Goal: Entertainment & Leisure: Consume media (video, audio)

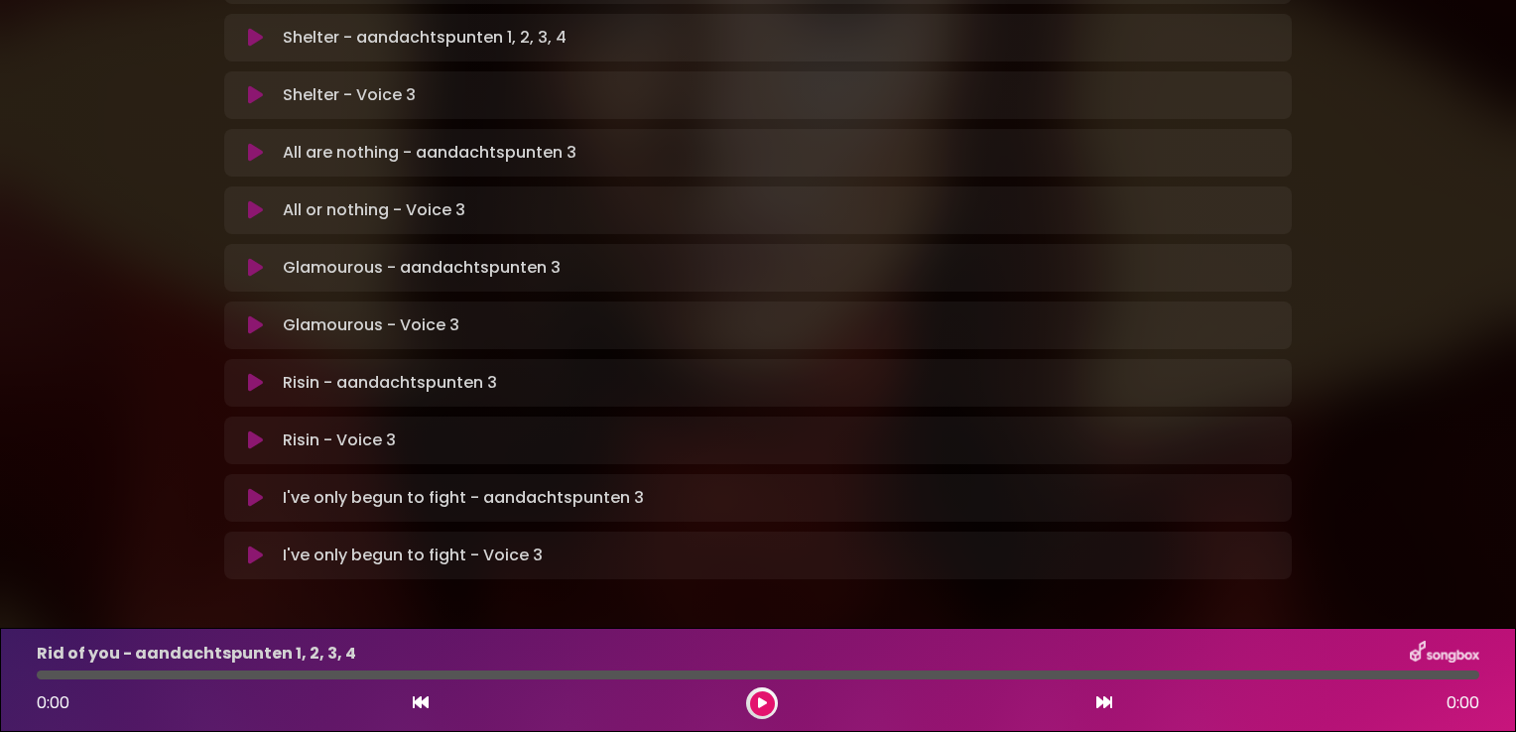
scroll to position [1274, 0]
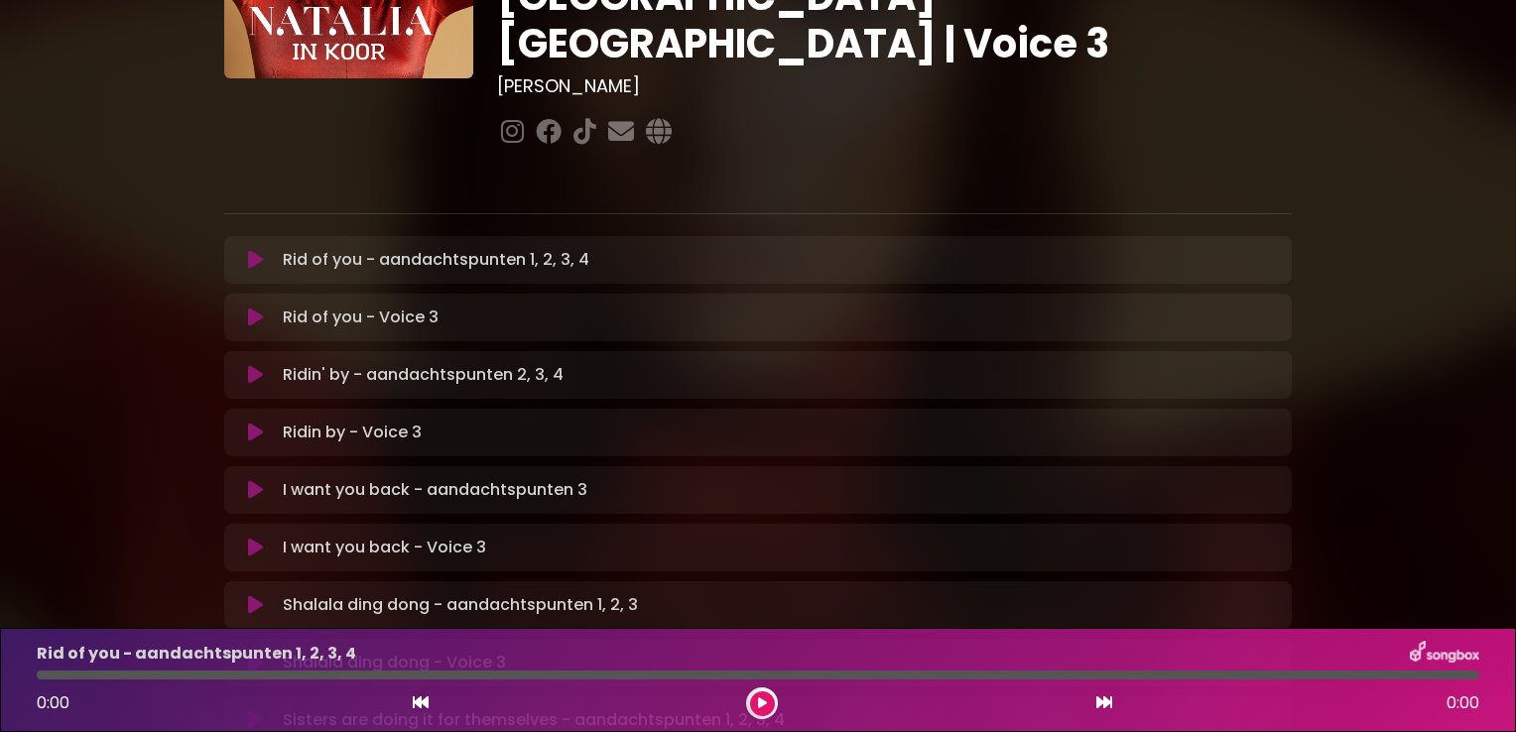
scroll to position [242, 0]
click at [254, 250] on icon at bounding box center [255, 260] width 15 height 20
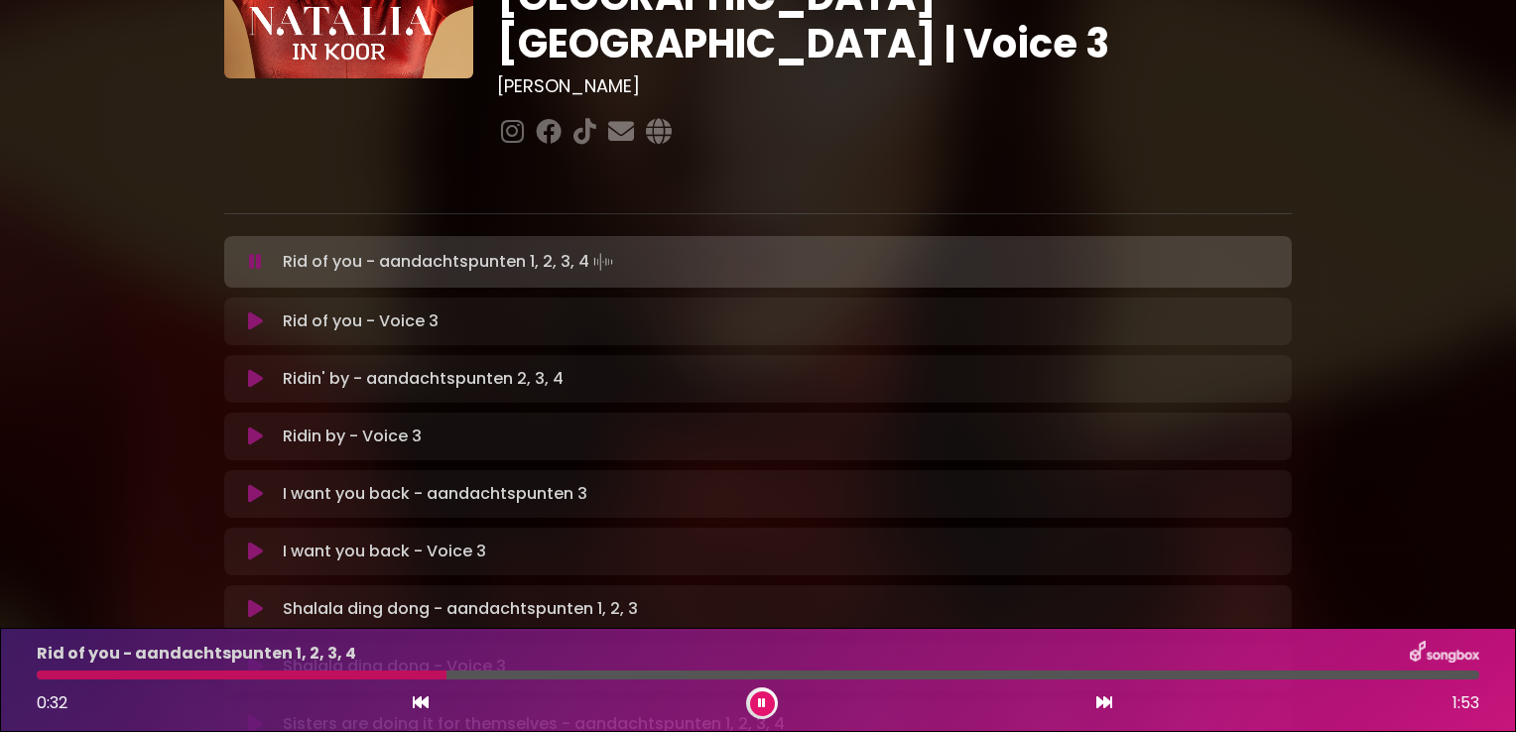
click at [762, 707] on icon at bounding box center [762, 704] width 8 height 12
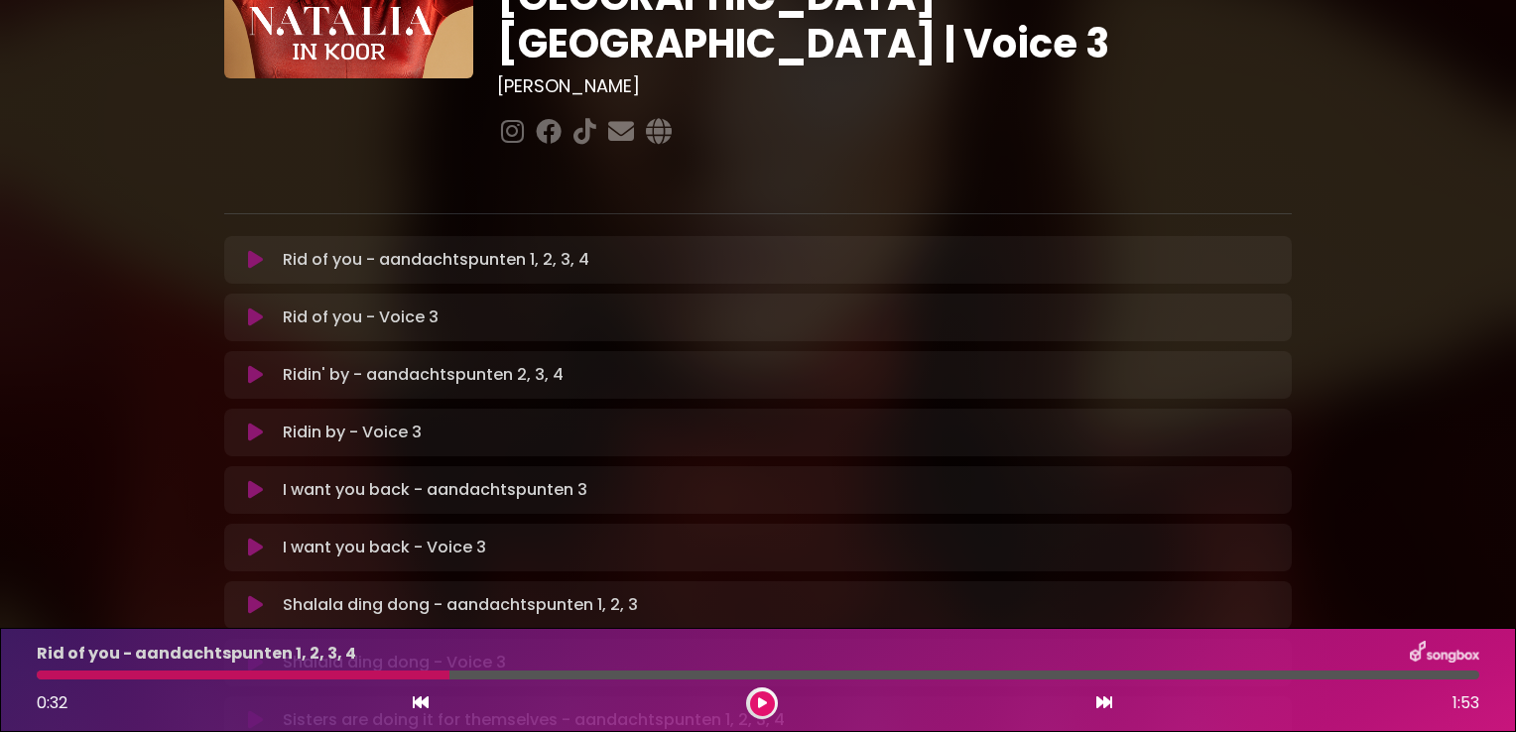
click at [762, 707] on icon at bounding box center [762, 704] width 9 height 12
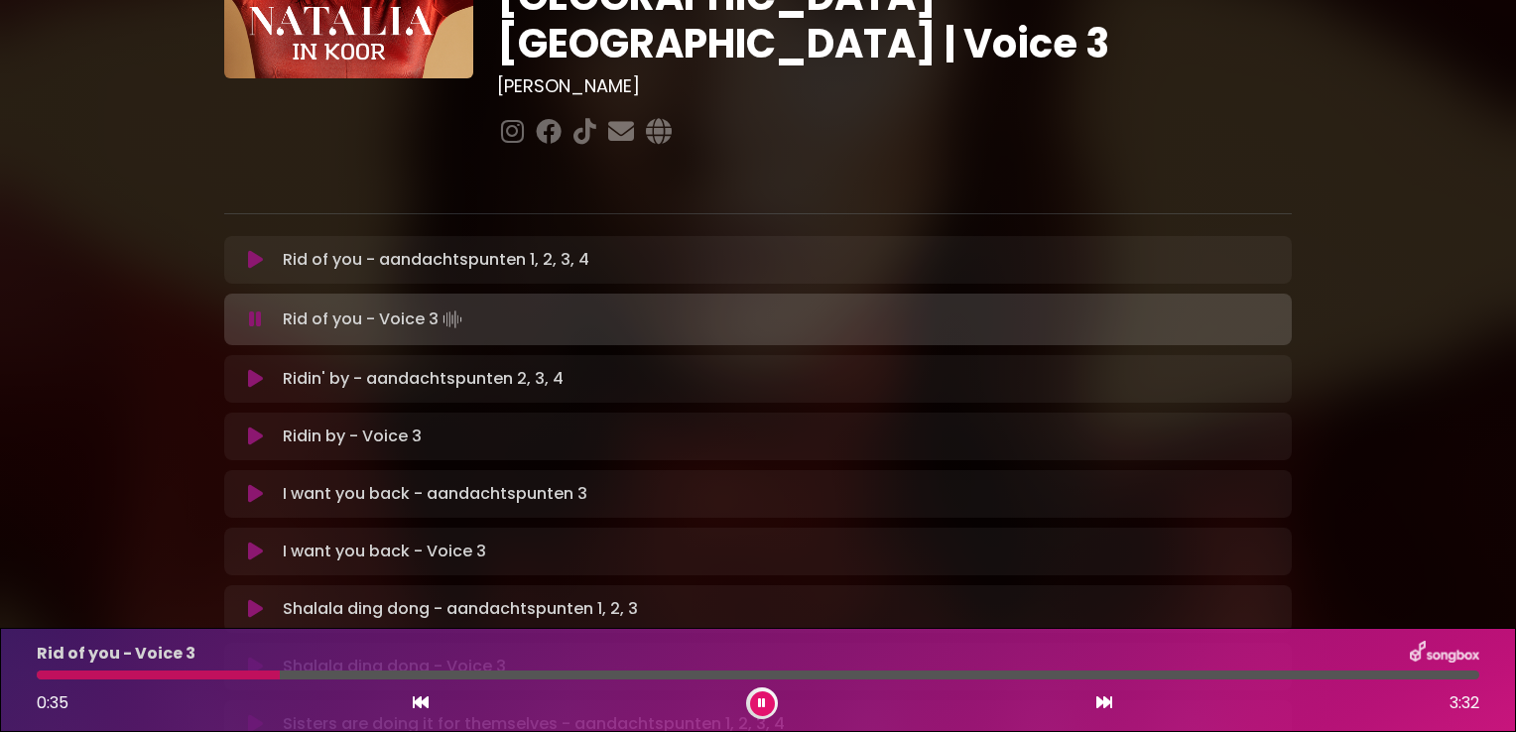
click at [762, 707] on icon at bounding box center [762, 704] width 8 height 12
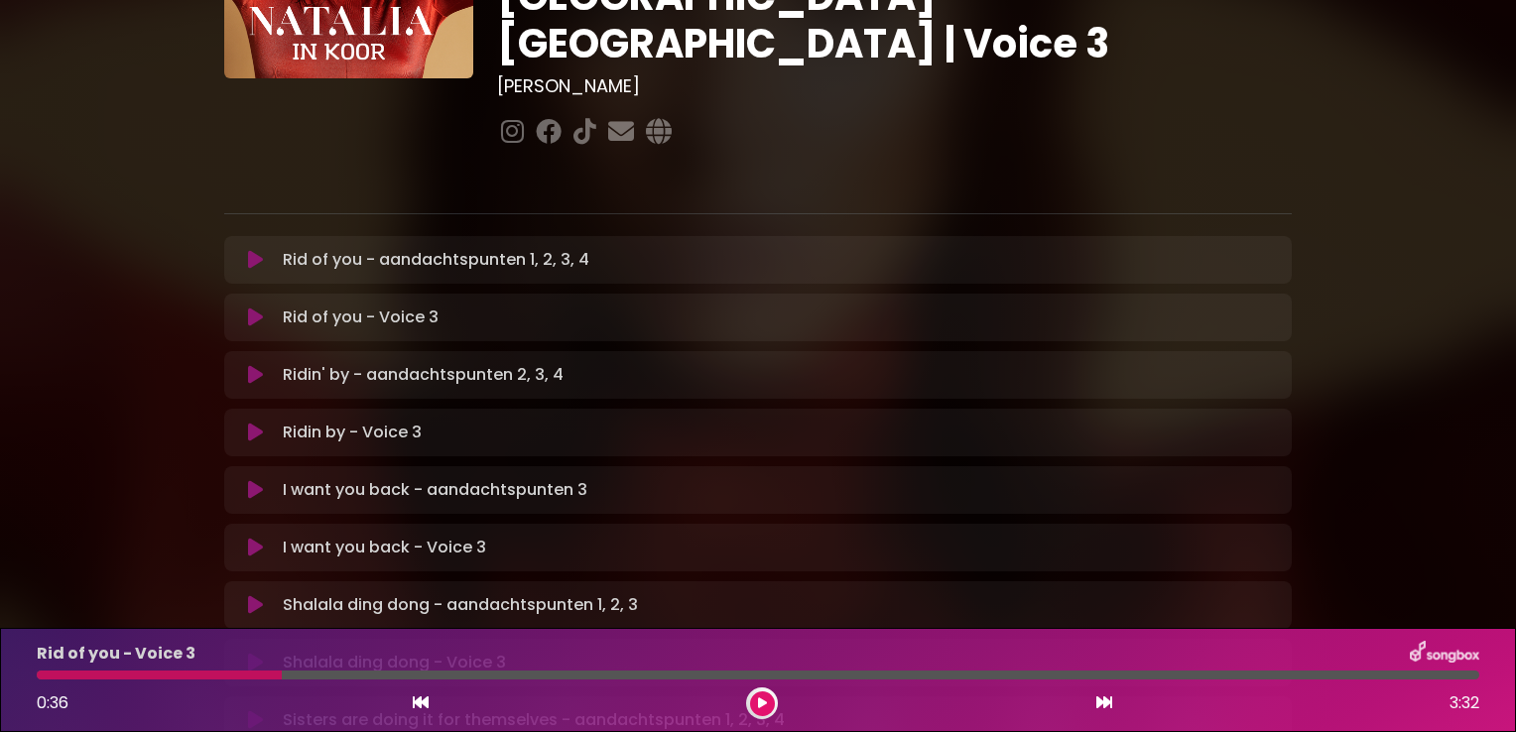
click at [762, 707] on icon at bounding box center [762, 704] width 9 height 12
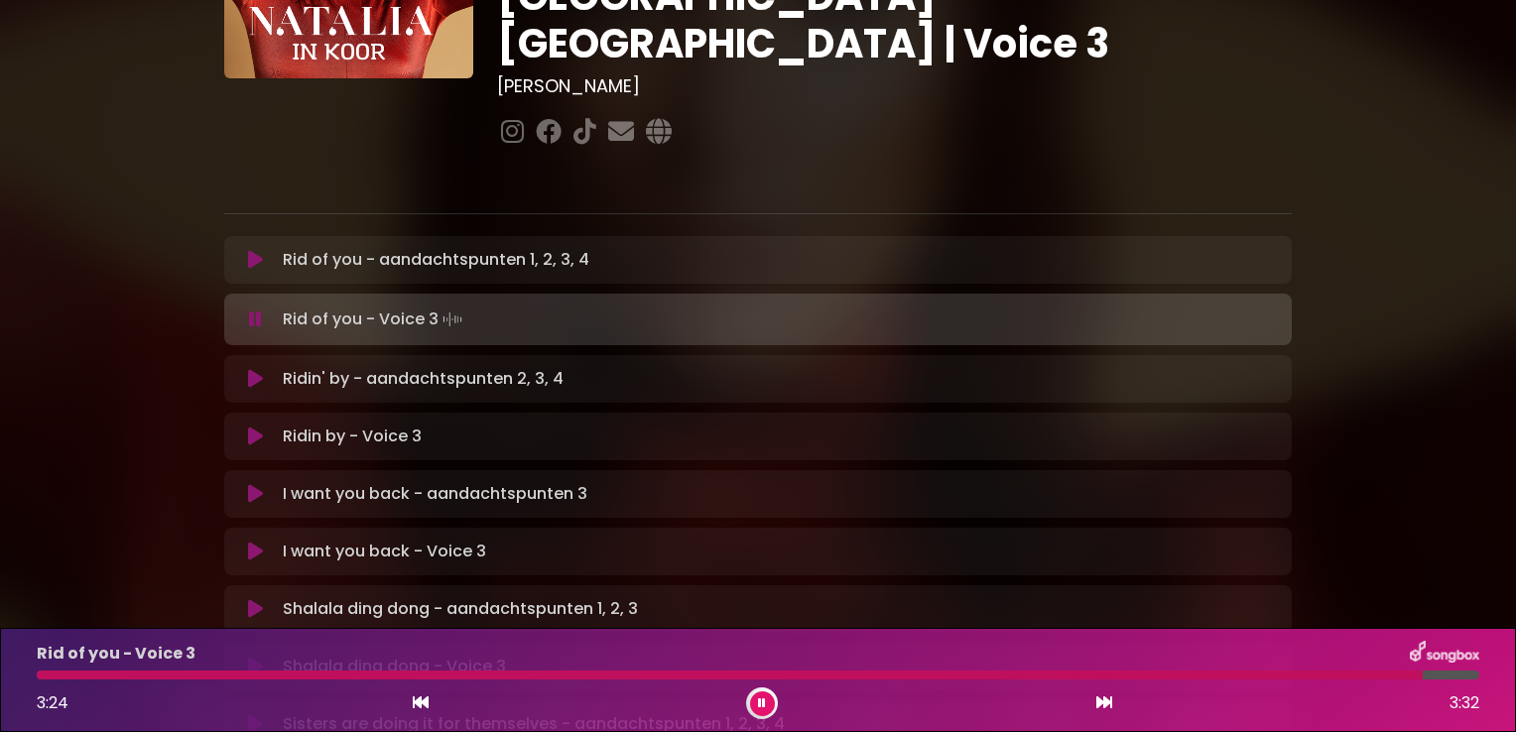
click at [1230, 670] on div "Rid of you - Voice 3 3:24 3:32" at bounding box center [758, 680] width 1467 height 78
click at [1225, 673] on div at bounding box center [733, 675] width 1393 height 9
click at [1143, 672] on div at bounding box center [639, 675] width 1204 height 9
click at [254, 369] on icon at bounding box center [255, 379] width 15 height 20
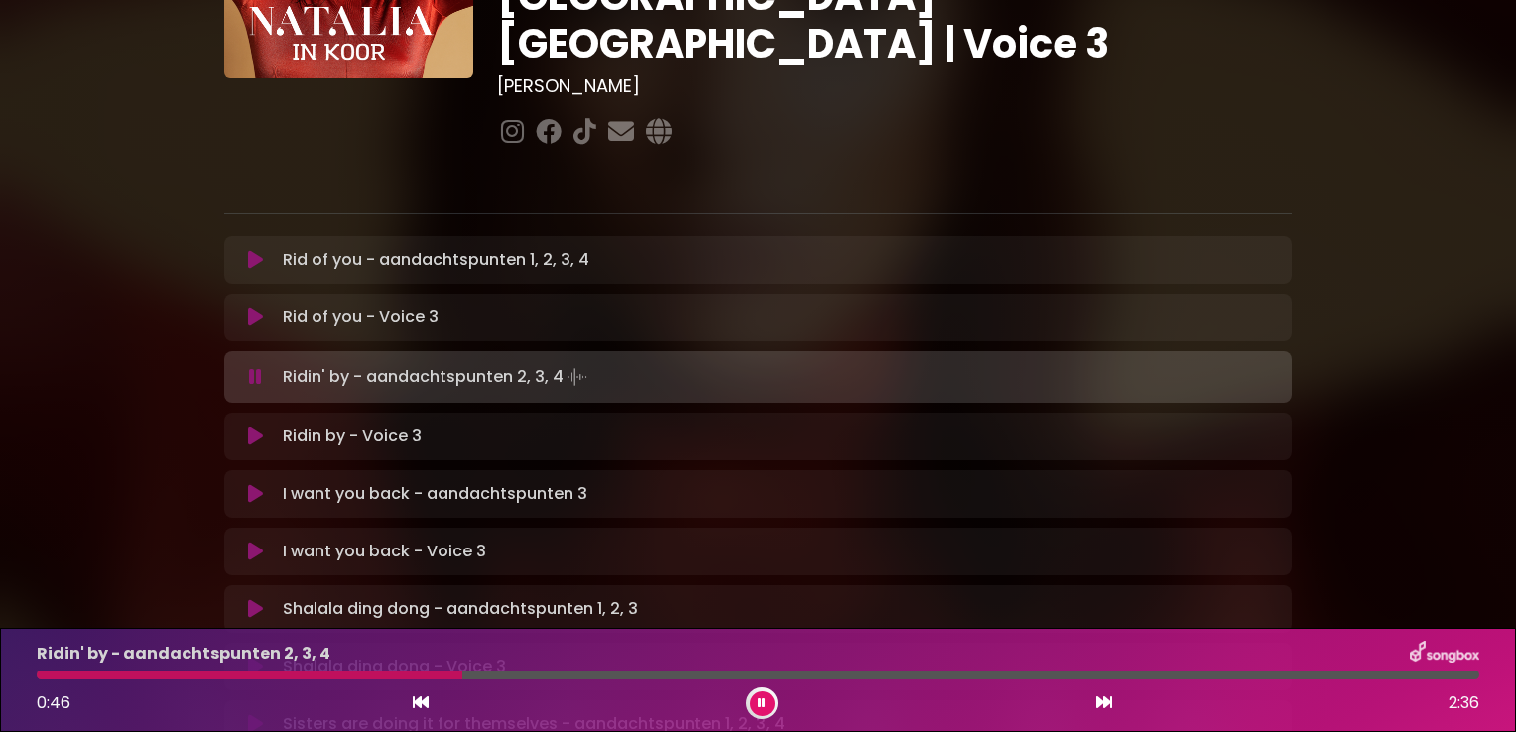
click at [518, 676] on div at bounding box center [758, 675] width 1443 height 9
click at [593, 679] on div at bounding box center [758, 675] width 1443 height 9
click at [687, 679] on div at bounding box center [758, 675] width 1443 height 9
click at [825, 679] on div at bounding box center [758, 675] width 1443 height 9
click at [935, 678] on div at bounding box center [758, 675] width 1443 height 9
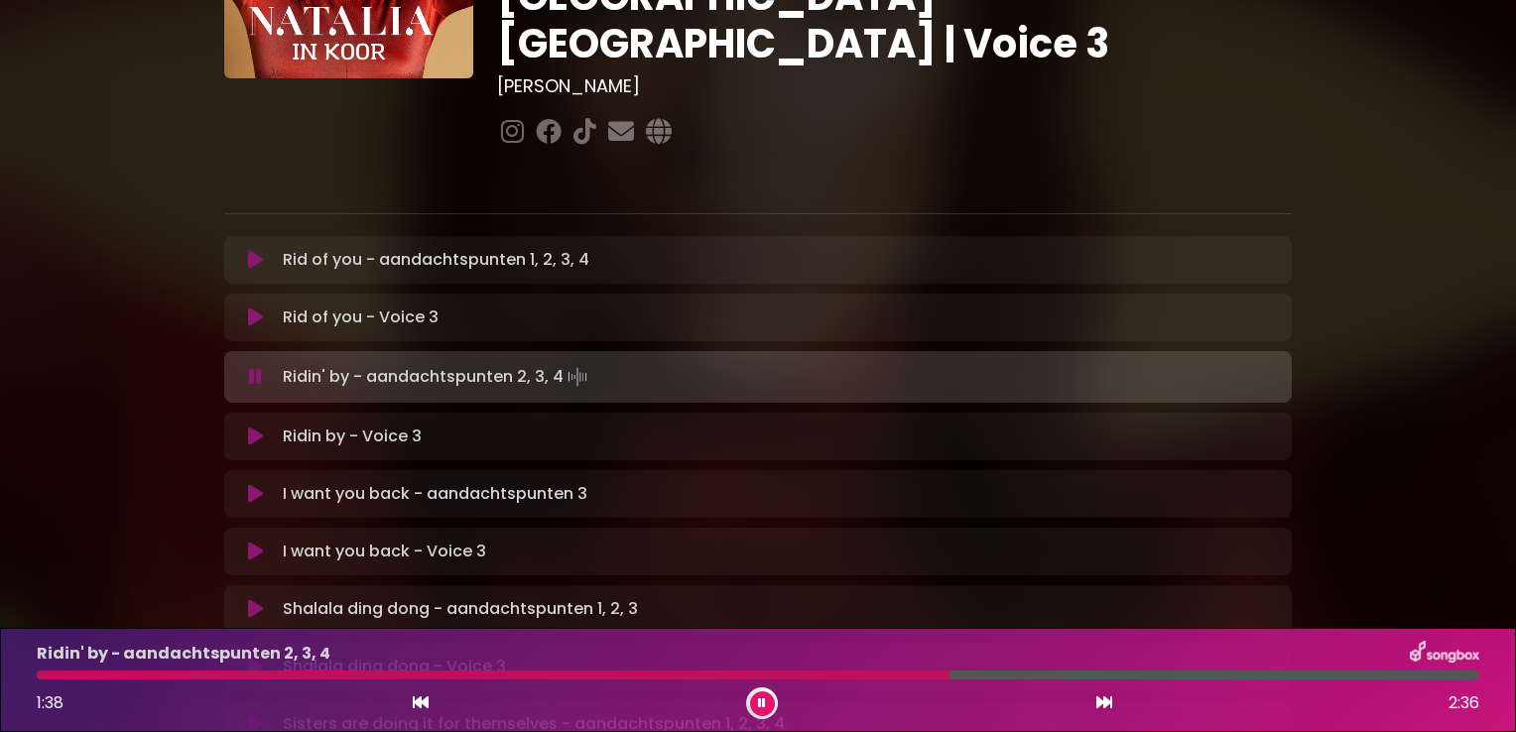
click at [1113, 677] on div at bounding box center [758, 675] width 1443 height 9
click at [1245, 678] on div at bounding box center [758, 675] width 1443 height 9
click at [253, 427] on icon at bounding box center [255, 437] width 15 height 20
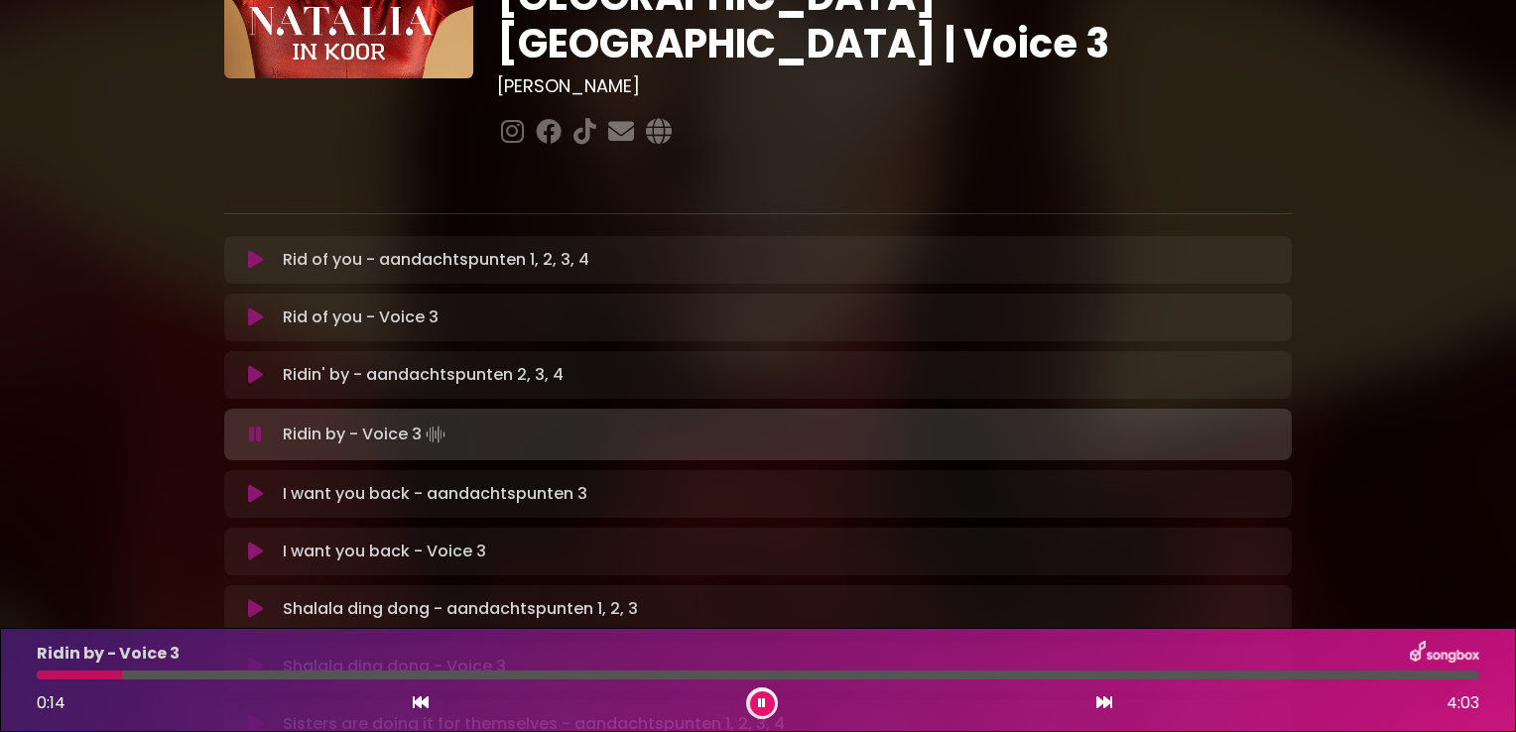
click at [175, 673] on div at bounding box center [758, 675] width 1443 height 9
click at [236, 676] on div at bounding box center [758, 675] width 1443 height 9
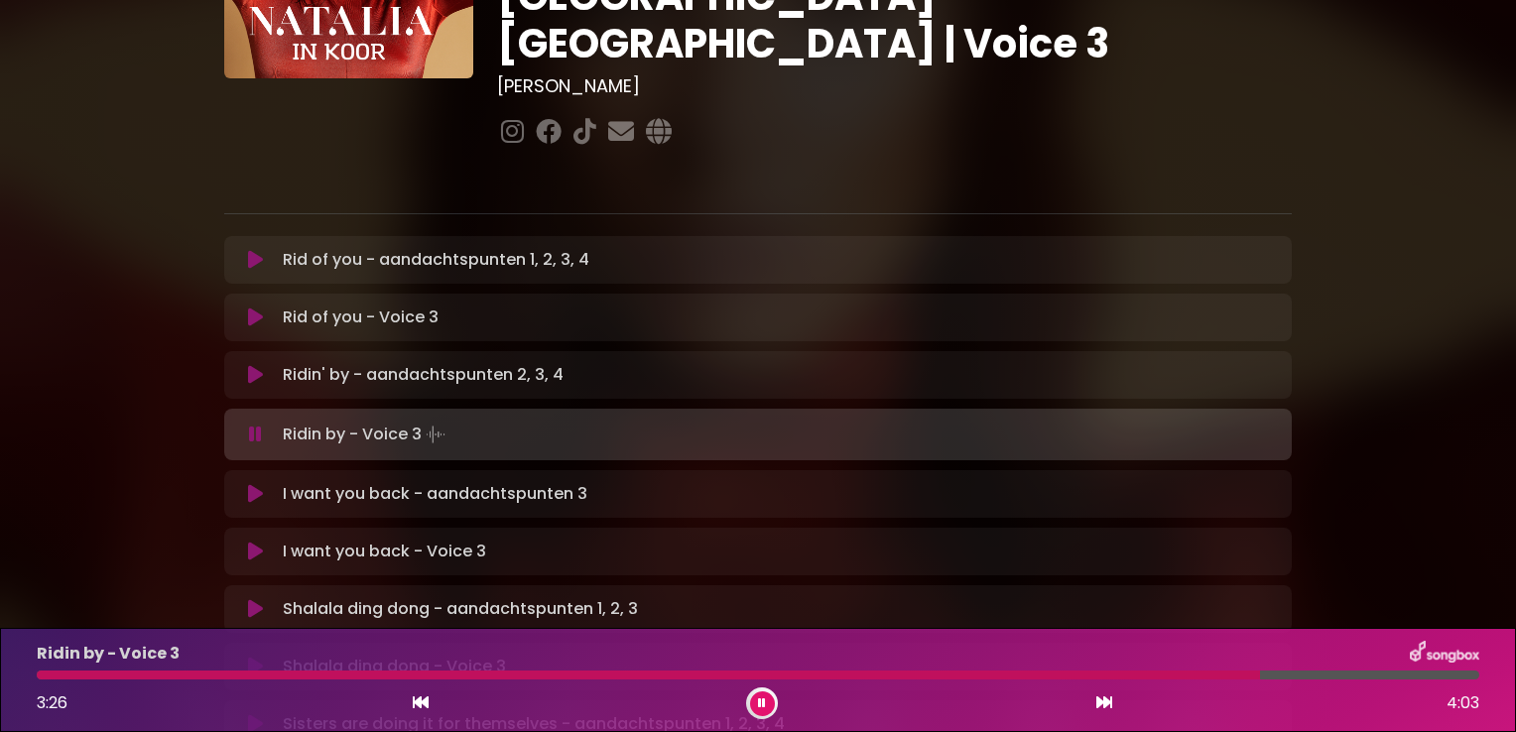
click at [258, 484] on icon at bounding box center [255, 494] width 15 height 20
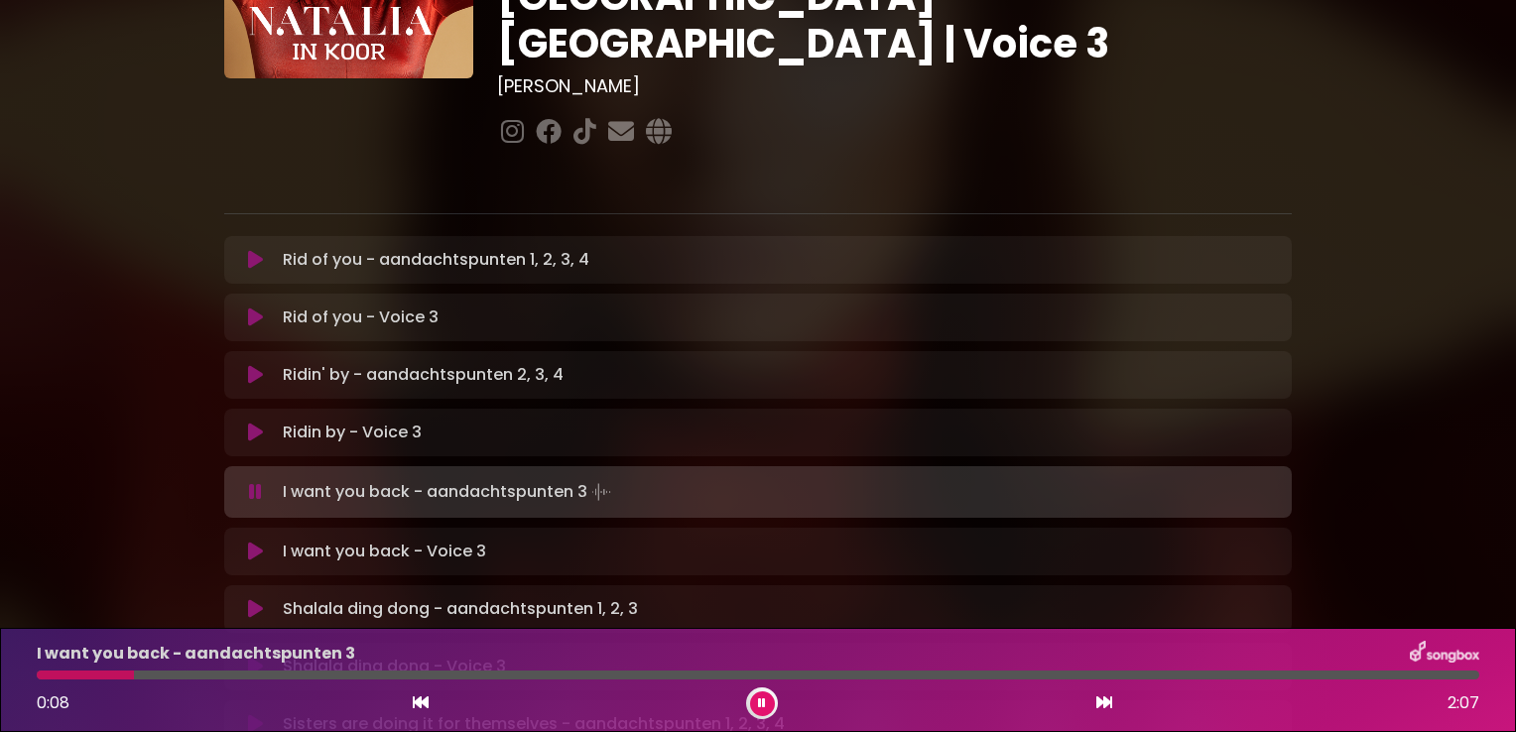
click at [147, 678] on div at bounding box center [758, 675] width 1443 height 9
click at [195, 677] on div at bounding box center [758, 675] width 1443 height 9
click at [261, 677] on div at bounding box center [758, 675] width 1443 height 9
click at [321, 680] on div at bounding box center [758, 675] width 1443 height 9
click at [388, 678] on div at bounding box center [758, 675] width 1443 height 9
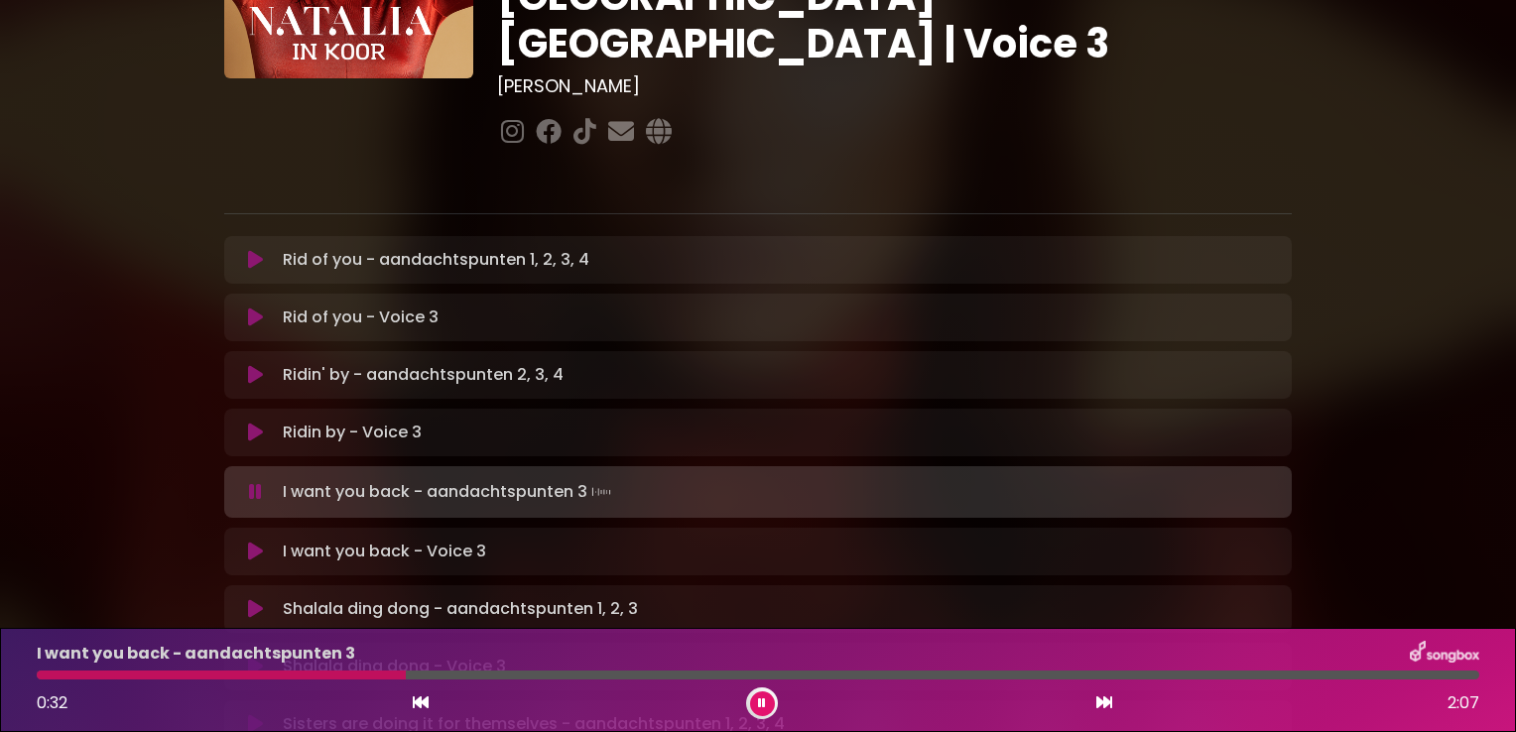
click at [461, 677] on div at bounding box center [758, 675] width 1443 height 9
click at [538, 682] on div "I want you back - aandachtspunten 3 0:39 2:07" at bounding box center [758, 680] width 1467 height 78
click at [562, 678] on div at bounding box center [758, 675] width 1443 height 9
click at [659, 680] on div at bounding box center [758, 675] width 1443 height 9
click at [819, 681] on div "I want you back - aandachtspunten 3 0:57 2:07" at bounding box center [758, 680] width 1467 height 78
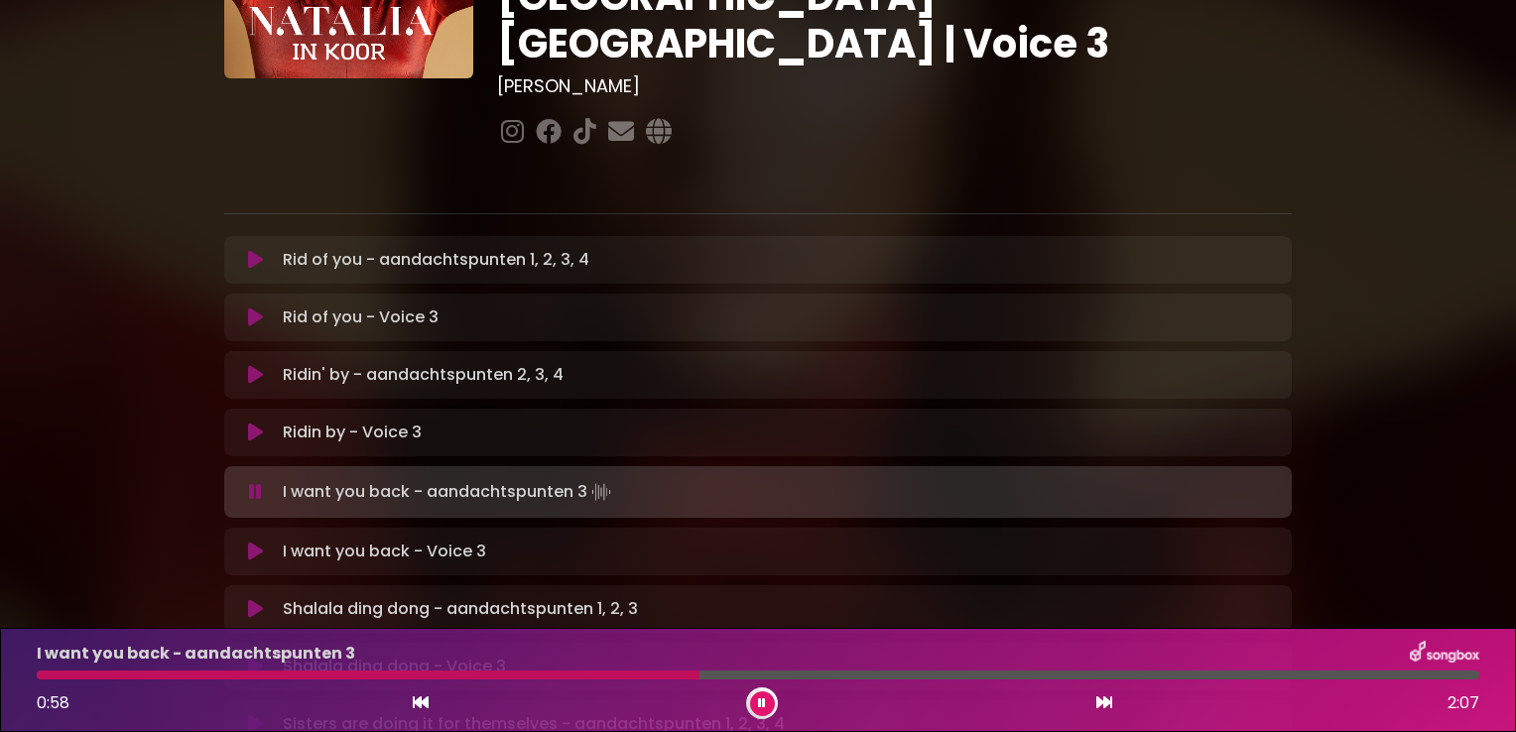
click at [818, 677] on div at bounding box center [758, 675] width 1443 height 9
click at [947, 681] on div "I want you back - aandachtspunten 3 1:11 2:07" at bounding box center [758, 680] width 1467 height 78
click at [1173, 673] on div at bounding box center [758, 675] width 1443 height 9
click at [257, 542] on icon at bounding box center [255, 552] width 15 height 20
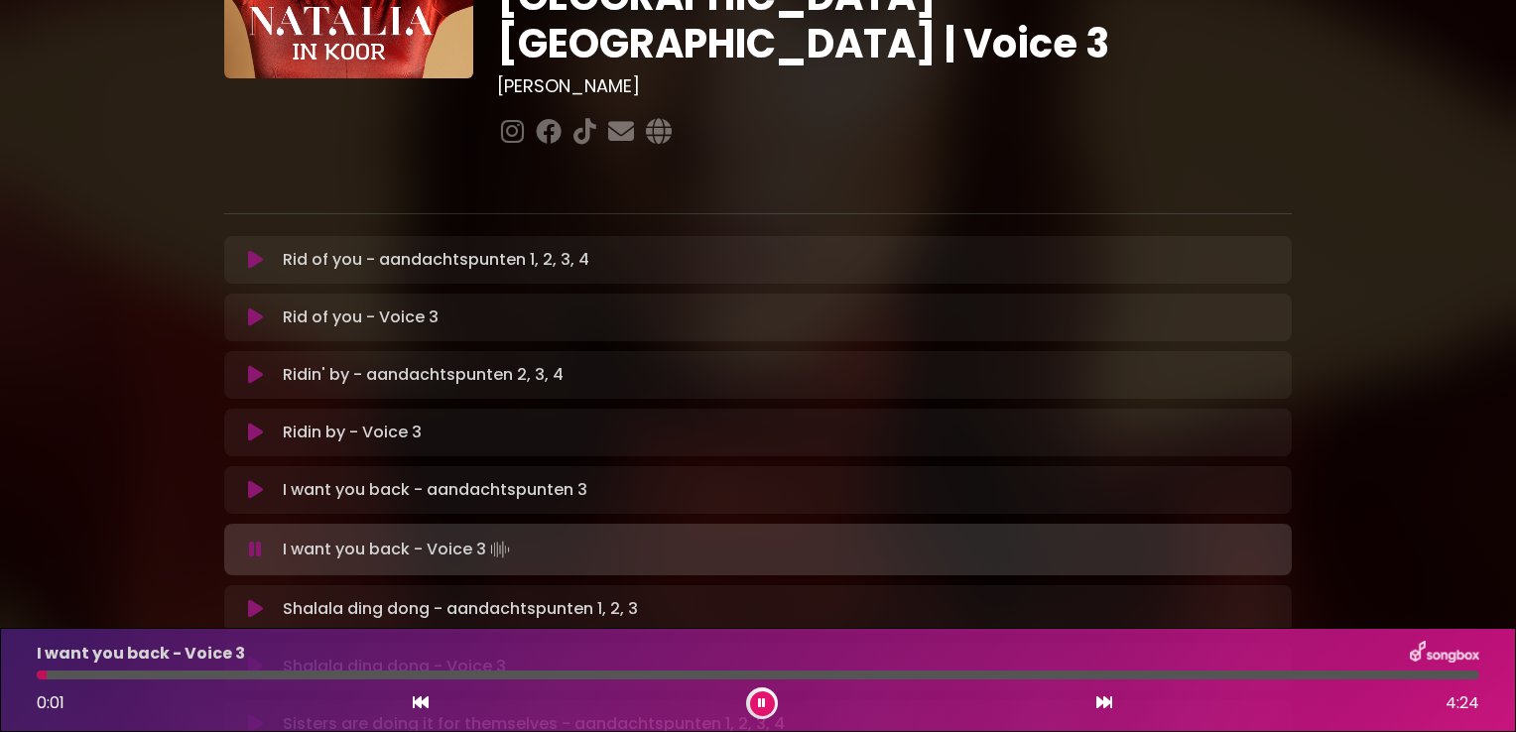
click at [78, 677] on div at bounding box center [758, 675] width 1443 height 9
click at [157, 678] on div at bounding box center [758, 675] width 1443 height 9
click at [246, 677] on div at bounding box center [758, 675] width 1443 height 9
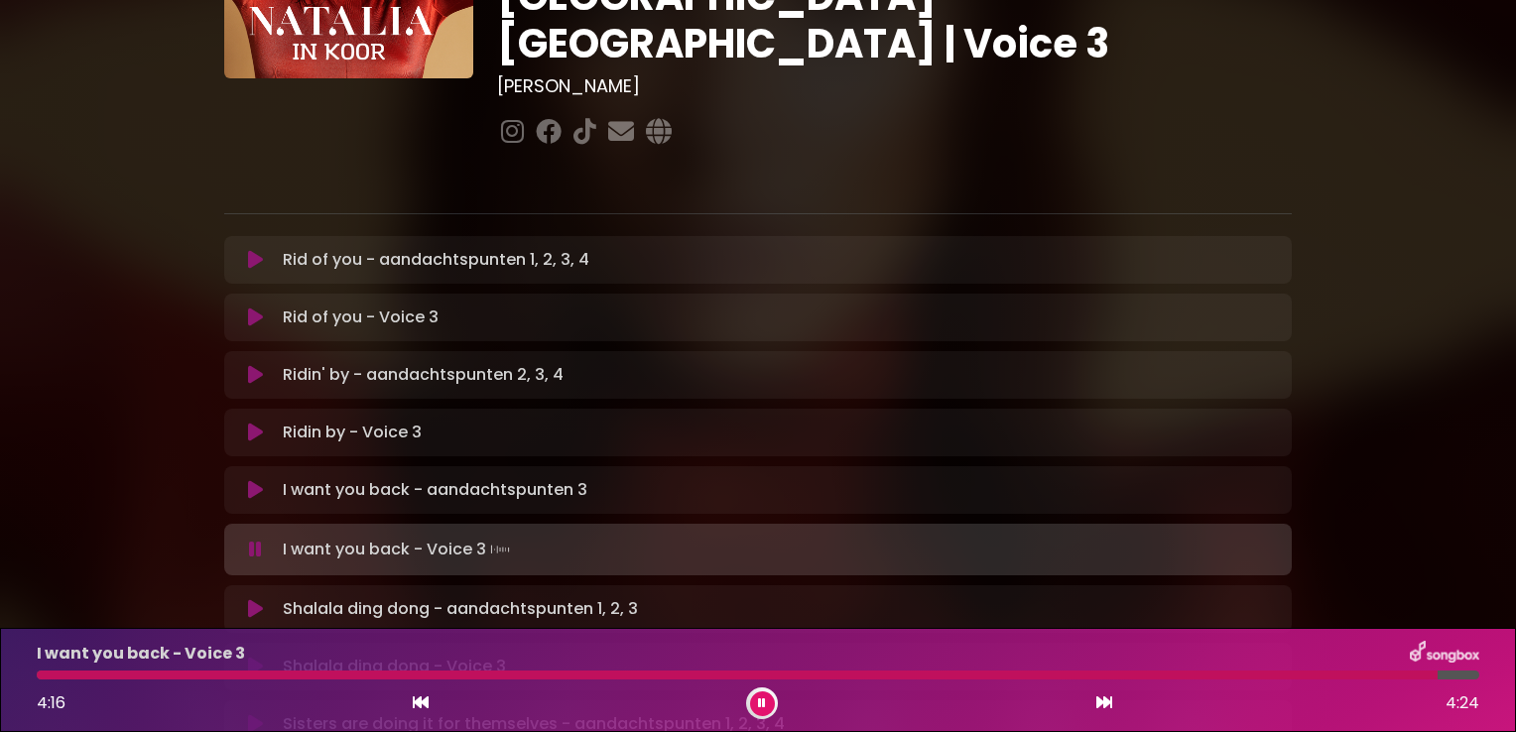
click at [244, 599] on button at bounding box center [255, 609] width 39 height 20
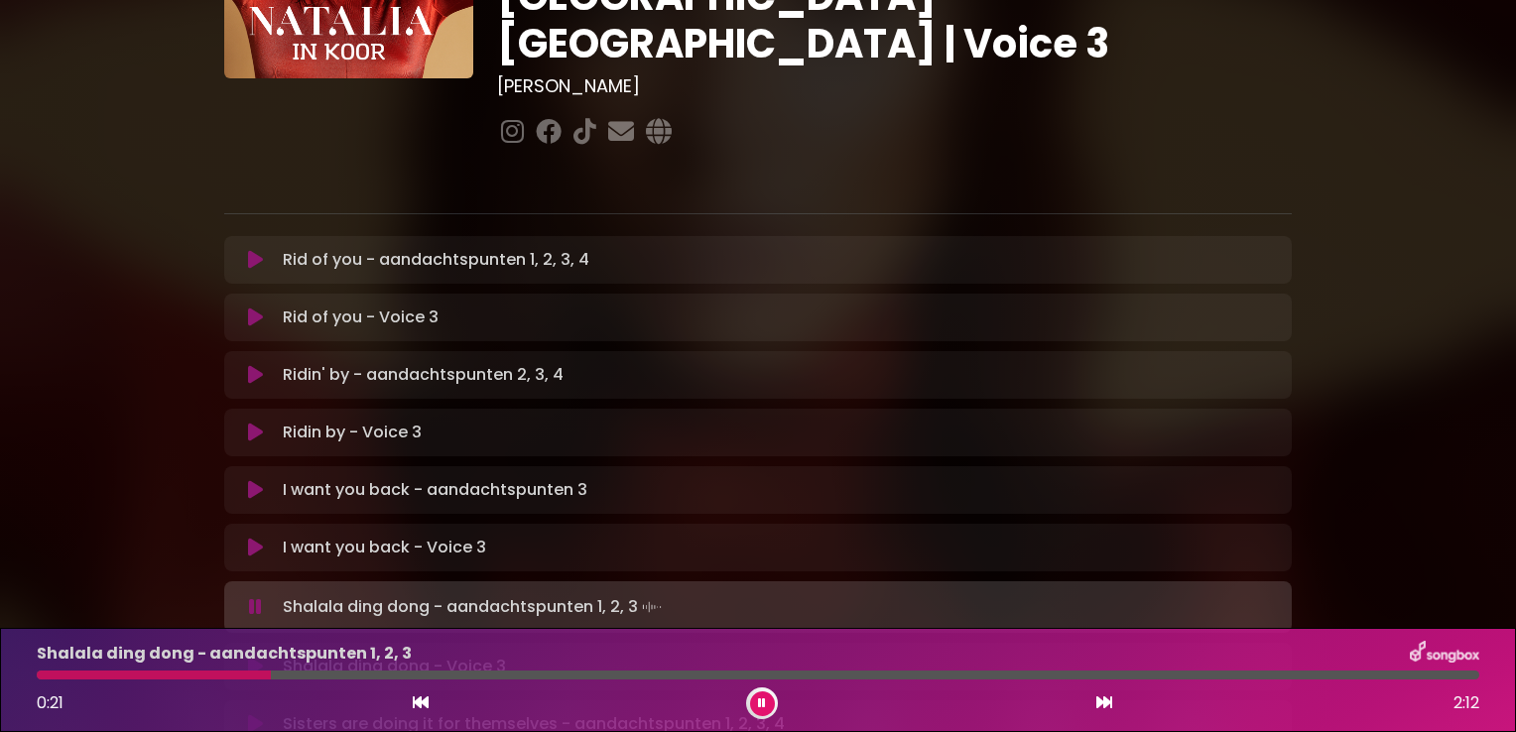
click at [337, 677] on div at bounding box center [758, 675] width 1443 height 9
click at [435, 678] on div at bounding box center [758, 675] width 1443 height 9
click at [594, 682] on div "Shalala ding dong - aandachtspunten 1, 2, 3 0:45 2:12" at bounding box center [758, 680] width 1467 height 78
click at [594, 682] on div "Shalala ding dong - aandachtspunten 1, 2, 3 0:46 2:12" at bounding box center [758, 680] width 1467 height 78
click at [608, 681] on div "Shalala ding dong - aandachtspunten 1, 2, 3 0:47 2:12" at bounding box center [758, 680] width 1467 height 78
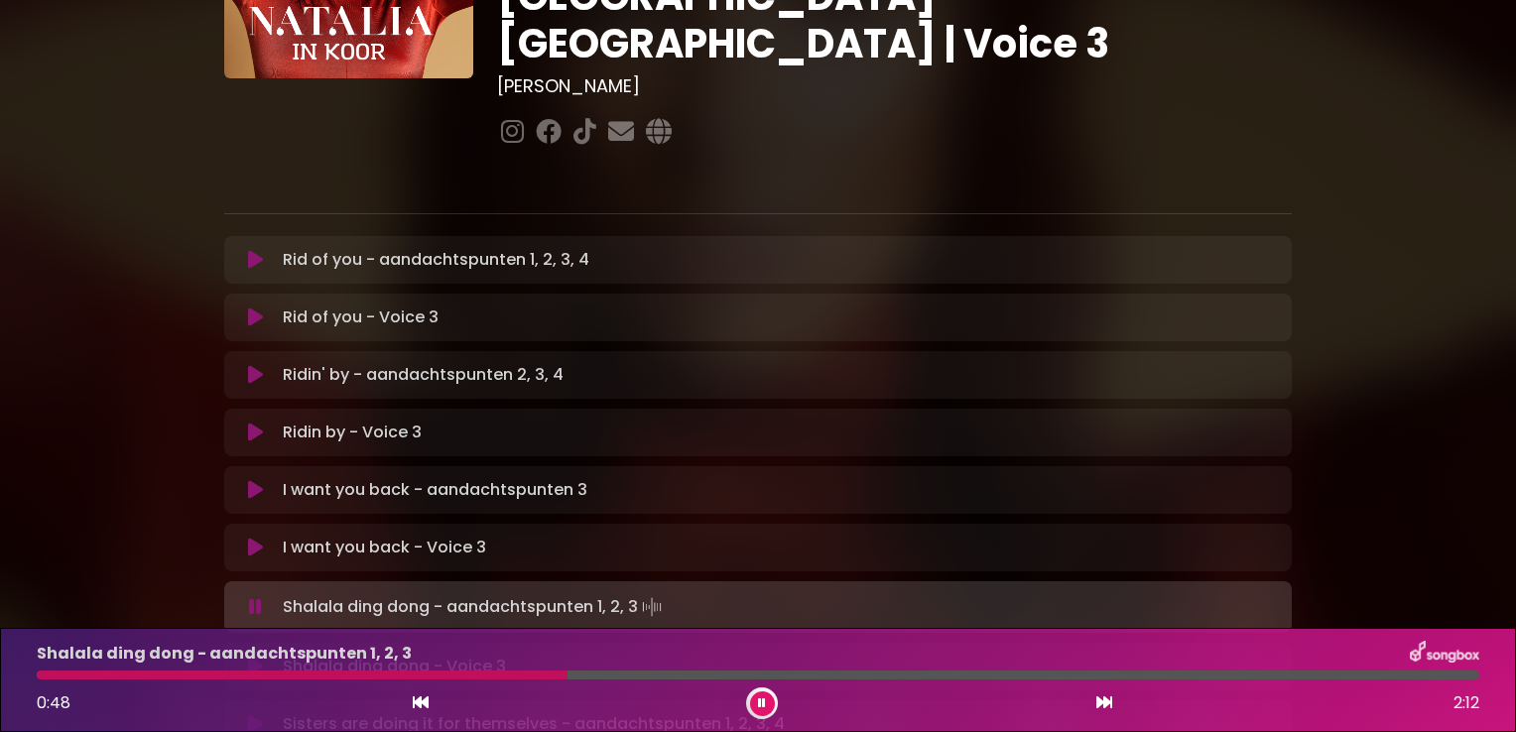
click at [635, 679] on div at bounding box center [758, 675] width 1443 height 9
click at [808, 679] on div at bounding box center [758, 675] width 1443 height 9
click at [909, 674] on div at bounding box center [758, 675] width 1443 height 9
click at [1002, 679] on div at bounding box center [758, 675] width 1443 height 9
click at [1156, 676] on div at bounding box center [758, 675] width 1443 height 9
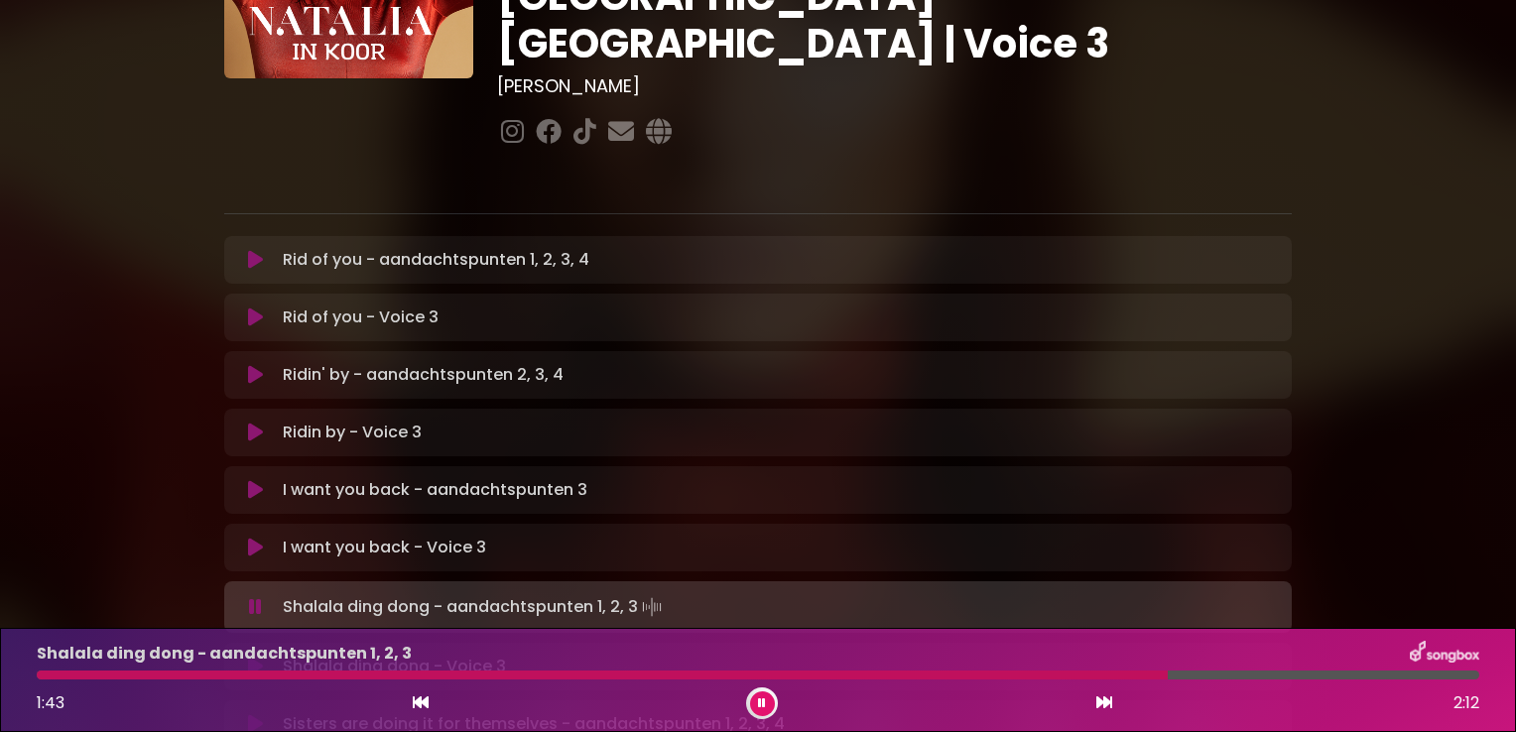
click at [1254, 675] on div at bounding box center [758, 675] width 1443 height 9
click at [261, 657] on icon at bounding box center [255, 667] width 15 height 20
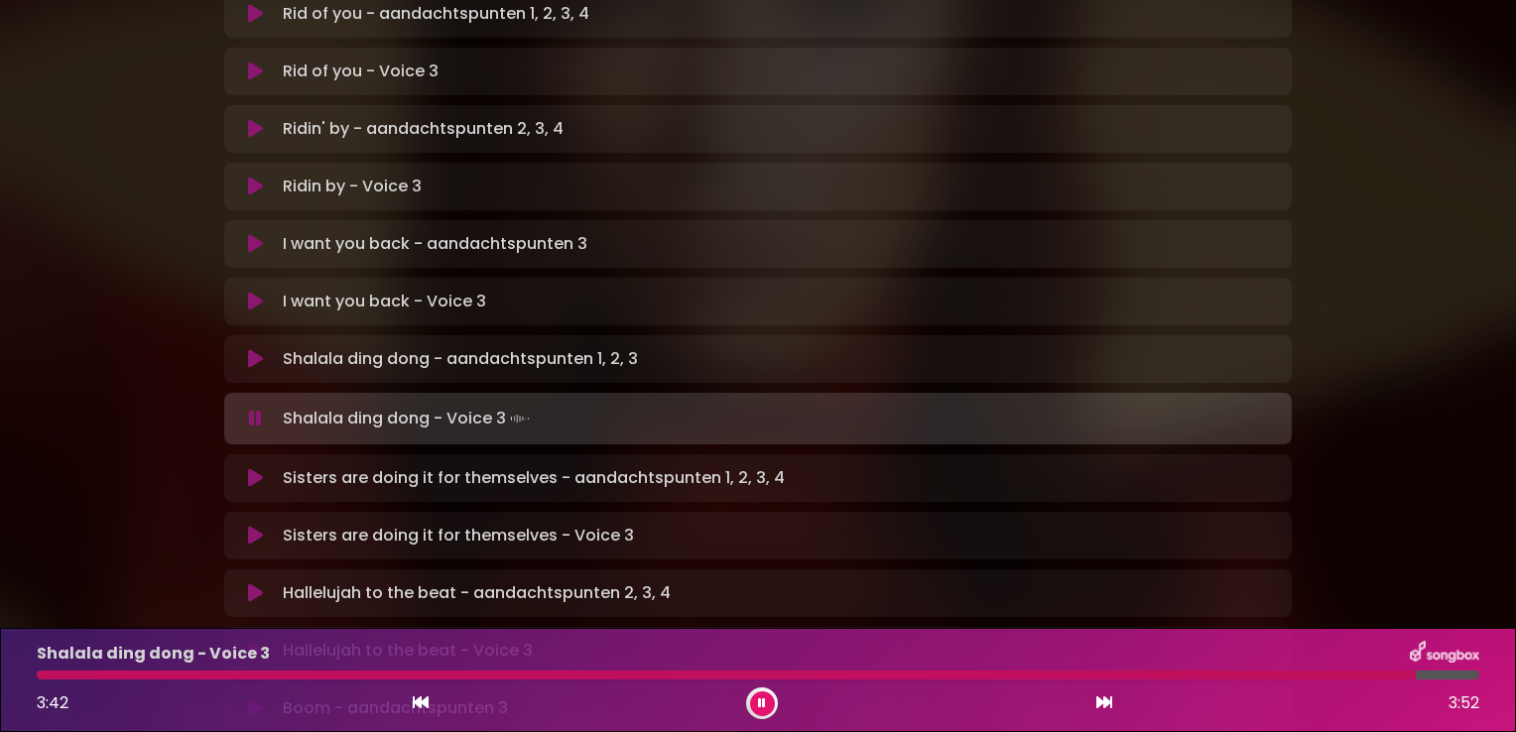
scroll to position [520, 0]
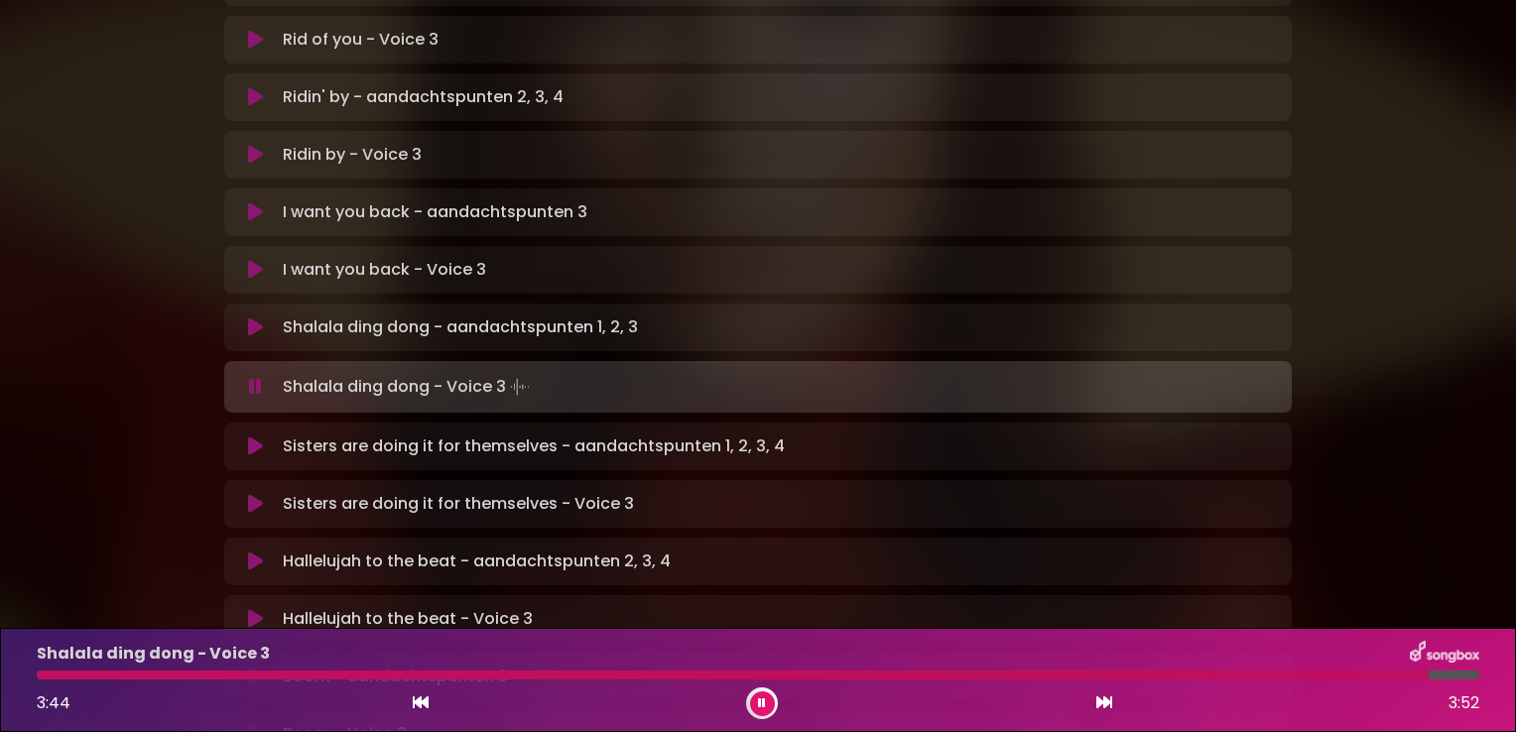
click at [251, 437] on icon at bounding box center [255, 447] width 15 height 20
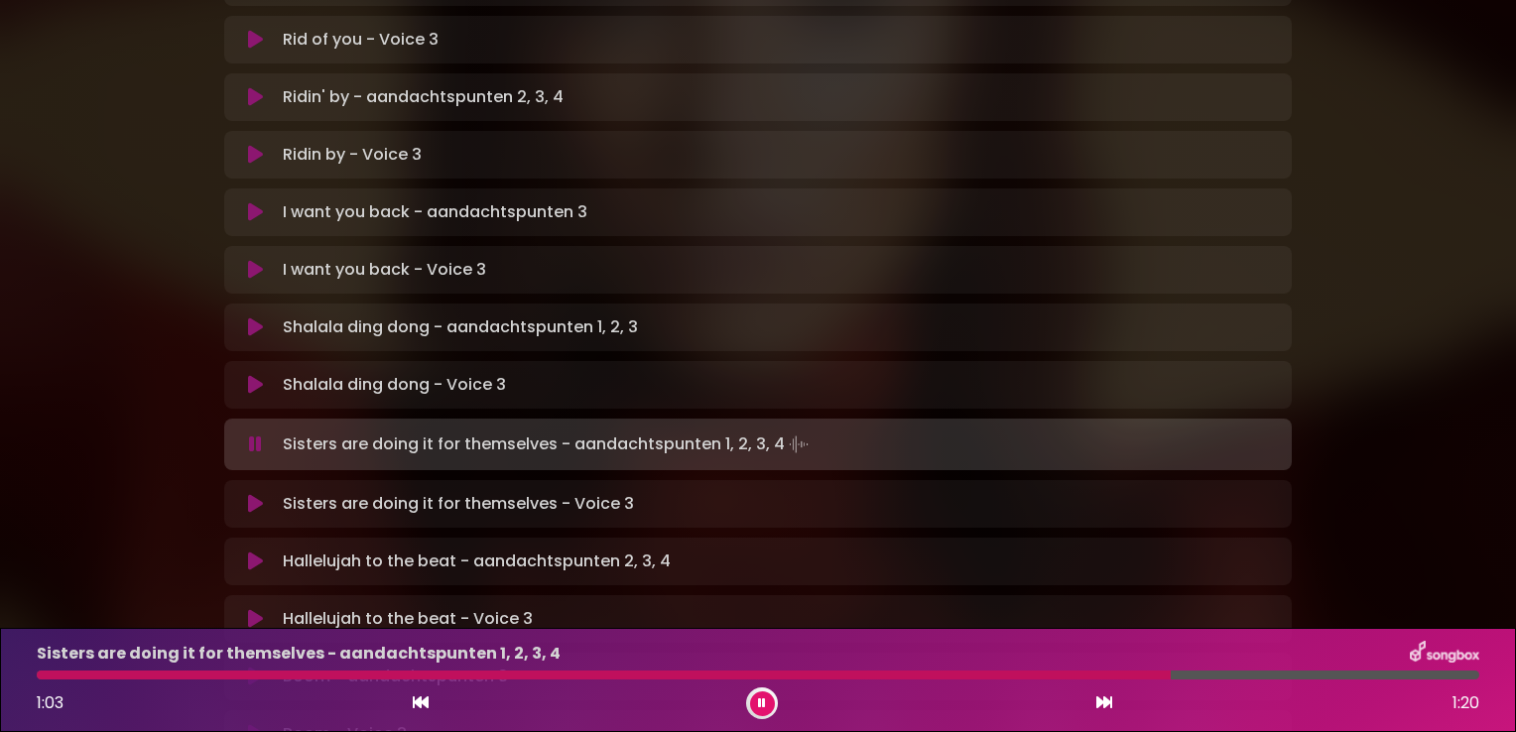
click at [1238, 672] on div at bounding box center [758, 675] width 1443 height 9
click at [250, 494] on icon at bounding box center [255, 504] width 15 height 20
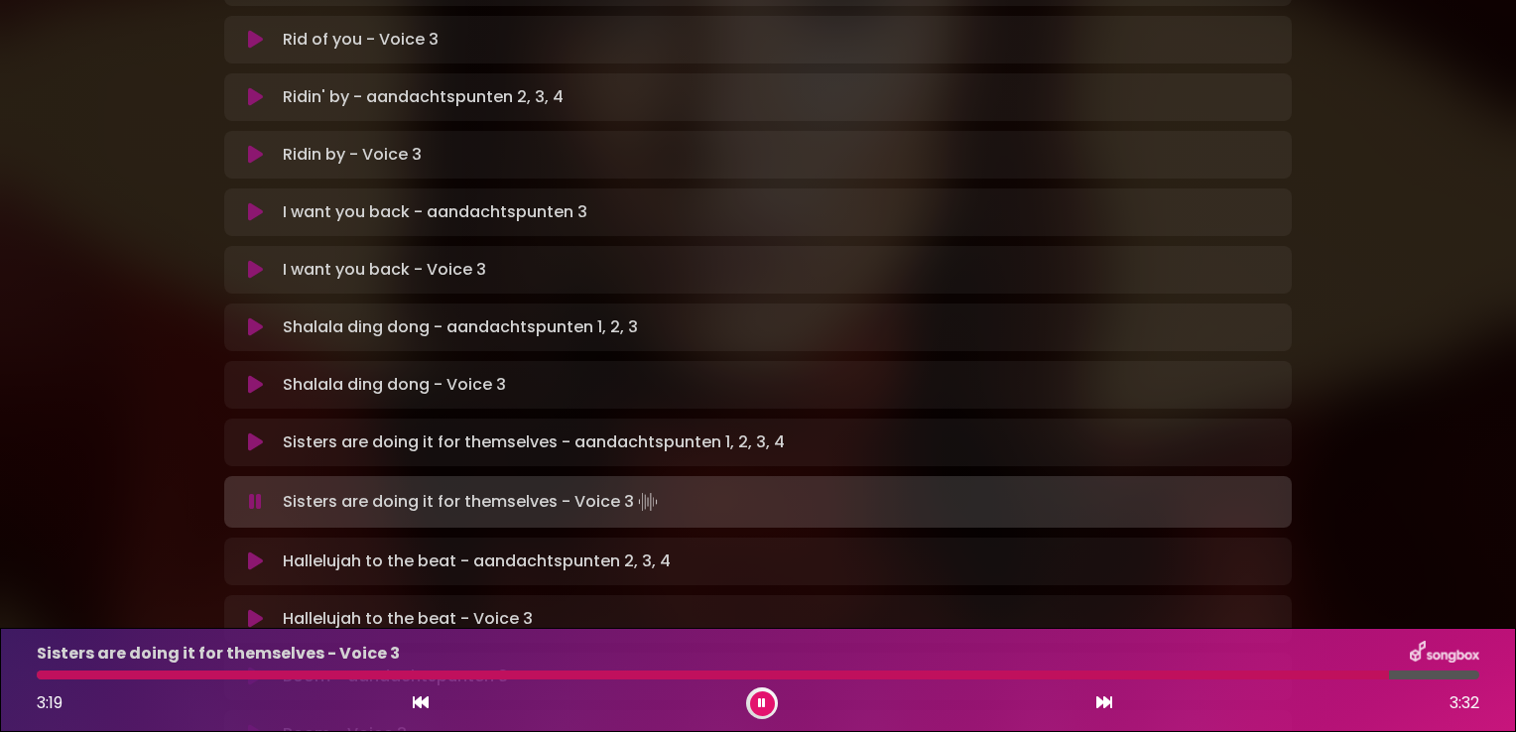
click at [246, 552] on button at bounding box center [255, 562] width 39 height 20
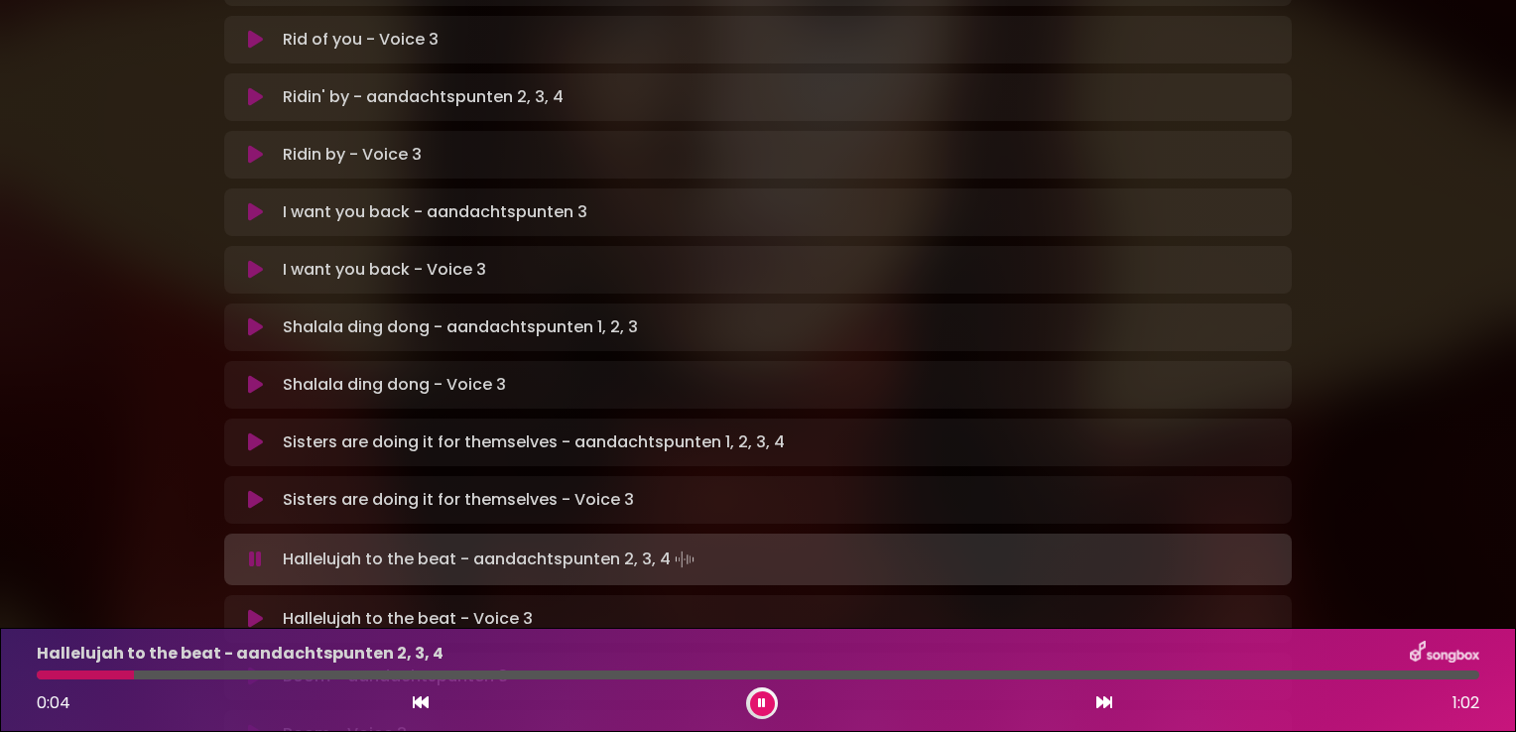
click at [766, 704] on button at bounding box center [762, 704] width 25 height 25
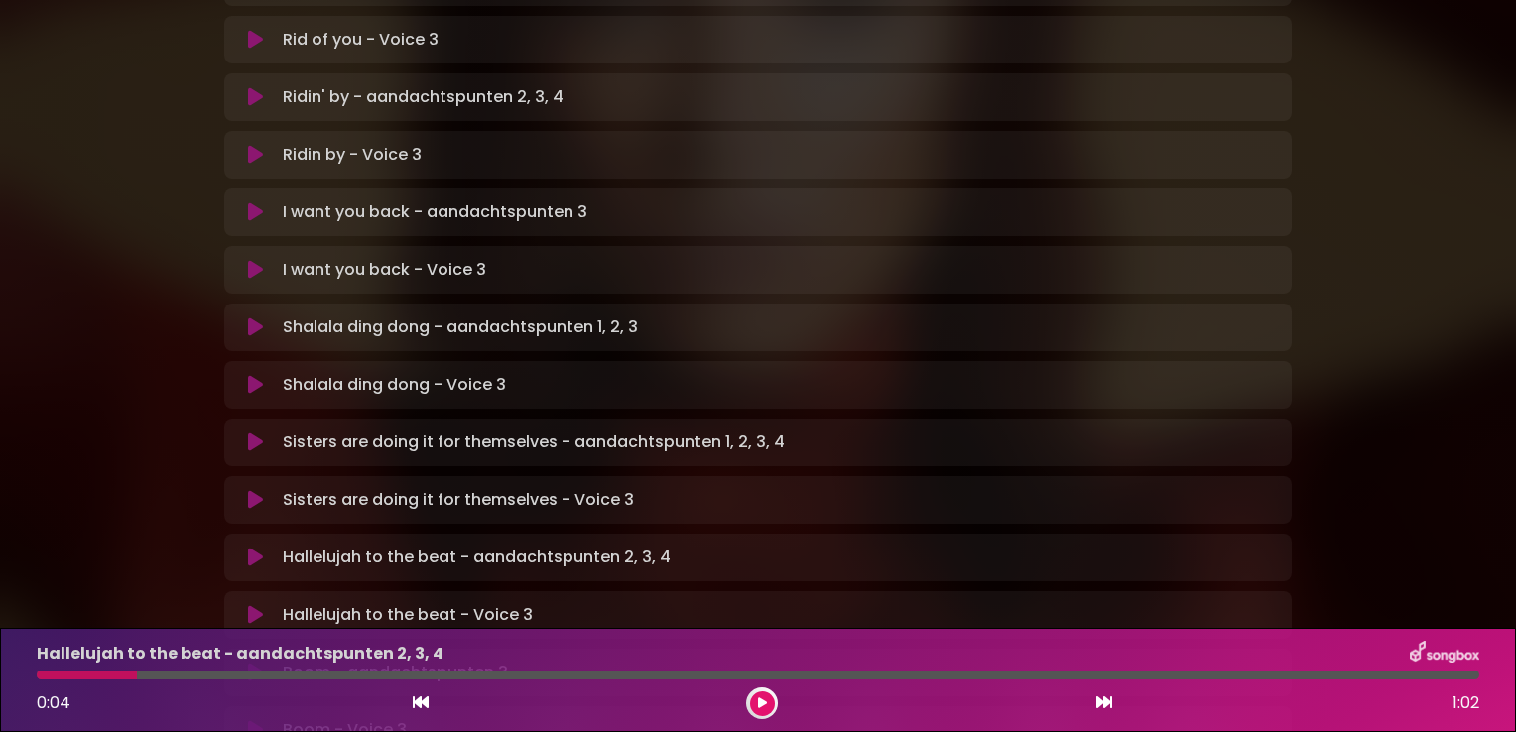
click at [759, 697] on button at bounding box center [762, 704] width 25 height 25
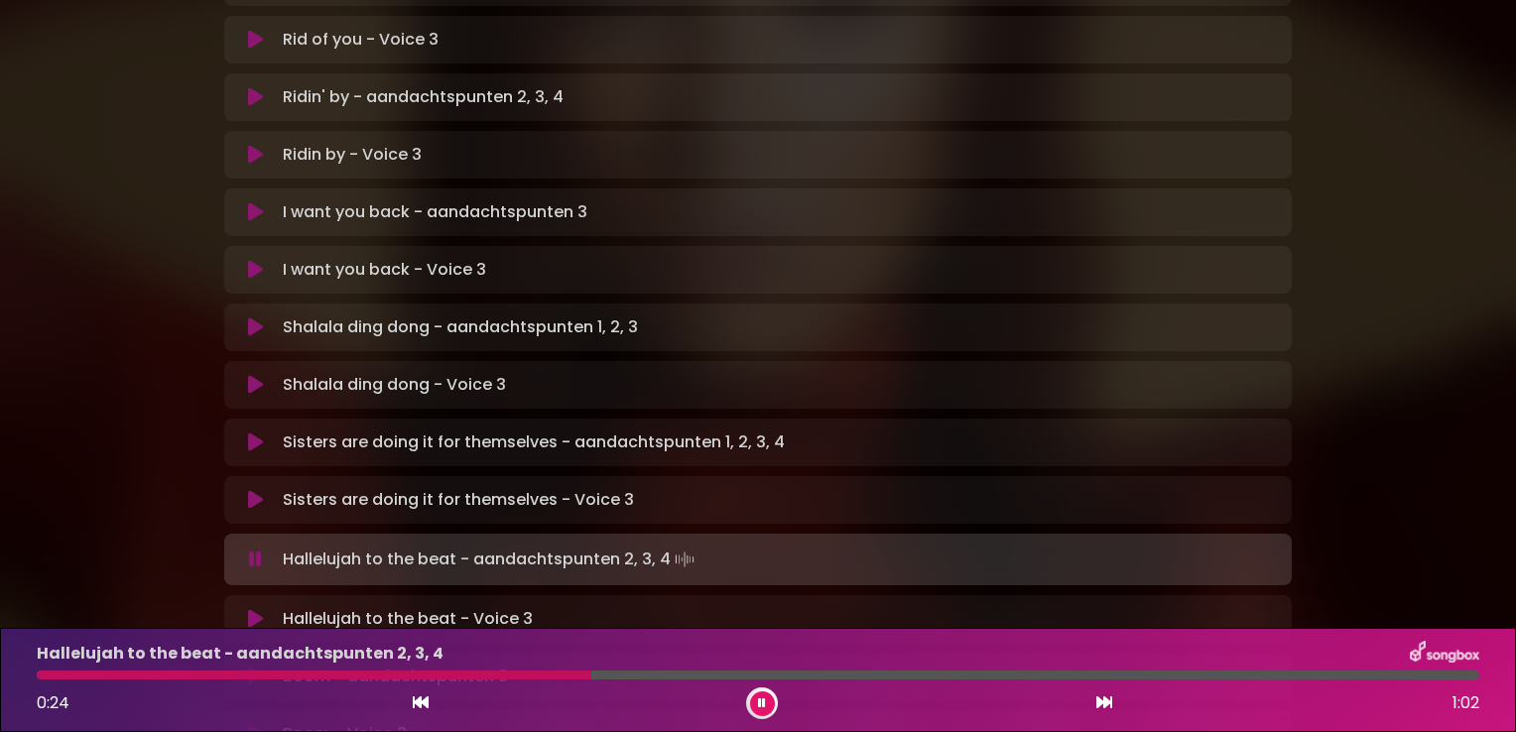
click at [699, 673] on div at bounding box center [758, 675] width 1443 height 9
click at [855, 676] on div at bounding box center [758, 675] width 1443 height 9
click at [990, 676] on div at bounding box center [758, 675] width 1443 height 9
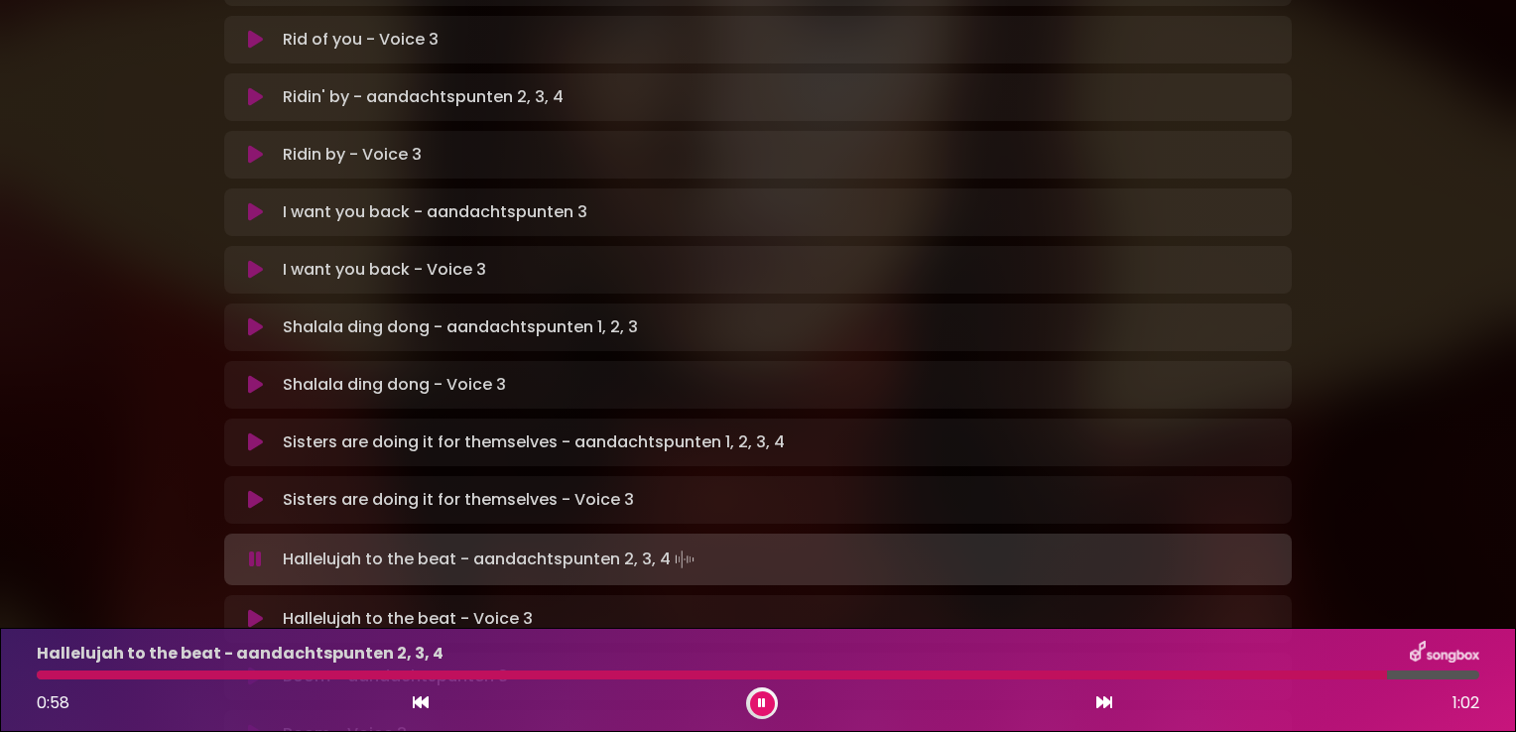
click at [248, 609] on icon at bounding box center [255, 619] width 15 height 20
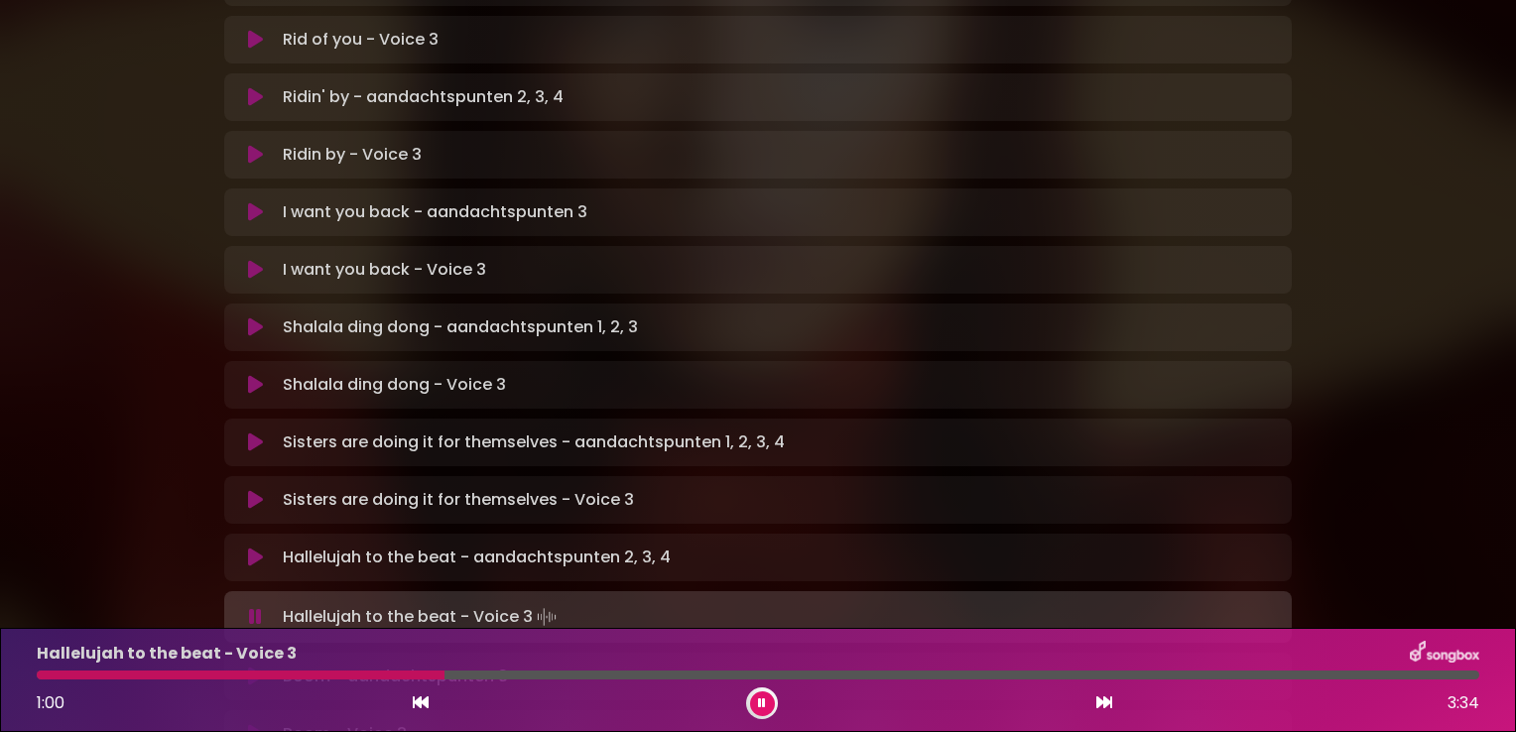
click at [459, 679] on div at bounding box center [758, 675] width 1443 height 9
click at [499, 678] on div at bounding box center [758, 675] width 1443 height 9
click at [541, 677] on div at bounding box center [758, 675] width 1443 height 9
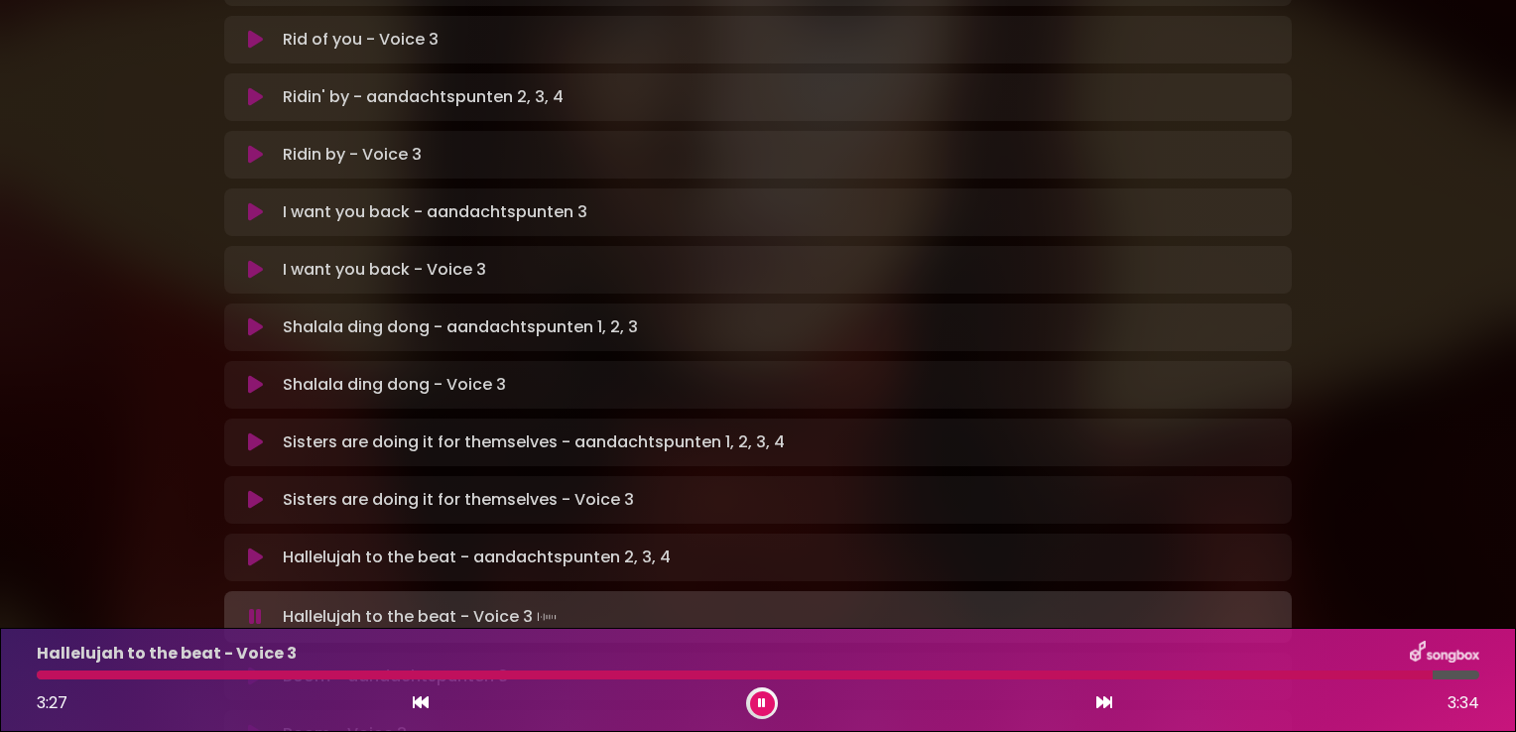
click at [250, 667] on icon at bounding box center [255, 677] width 15 height 20
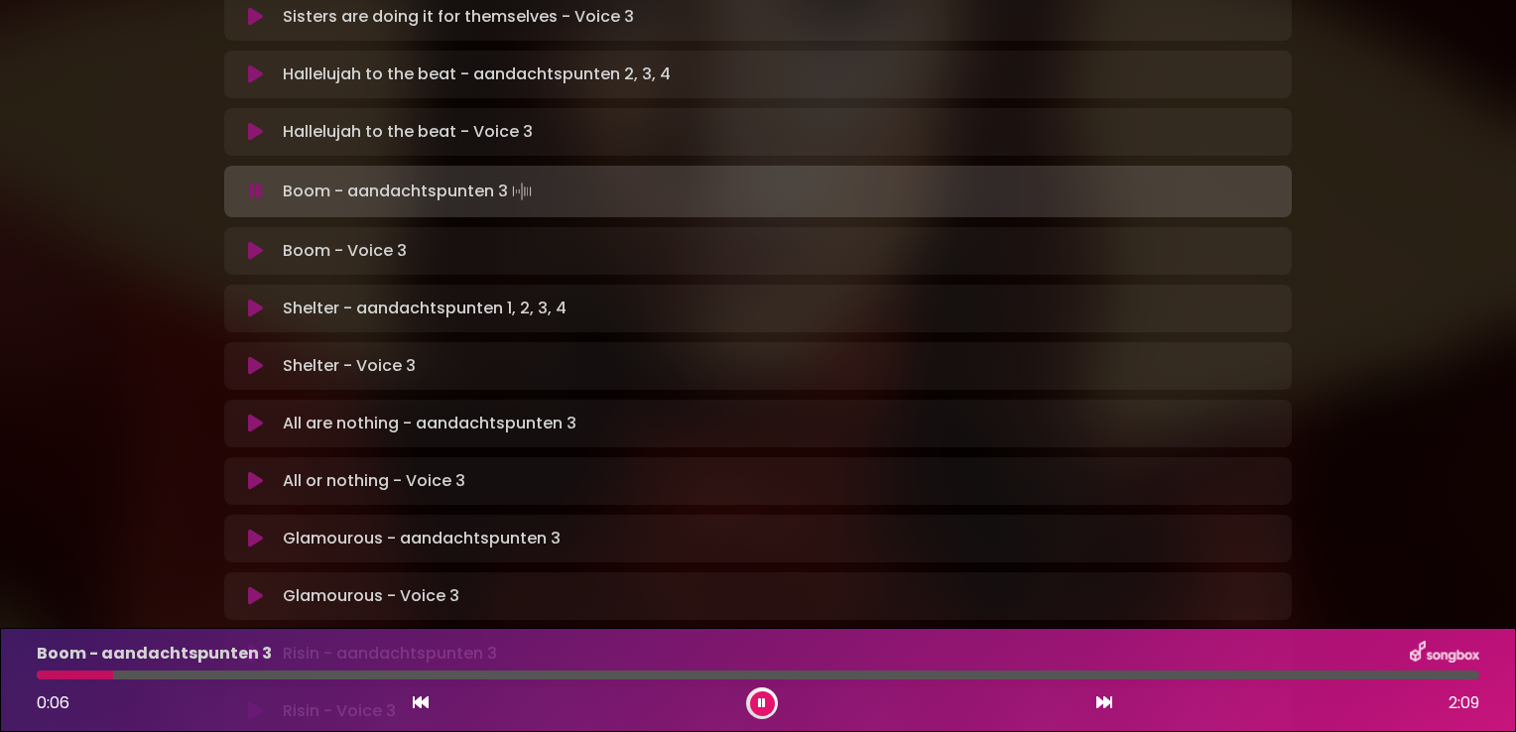
scroll to position [1036, 0]
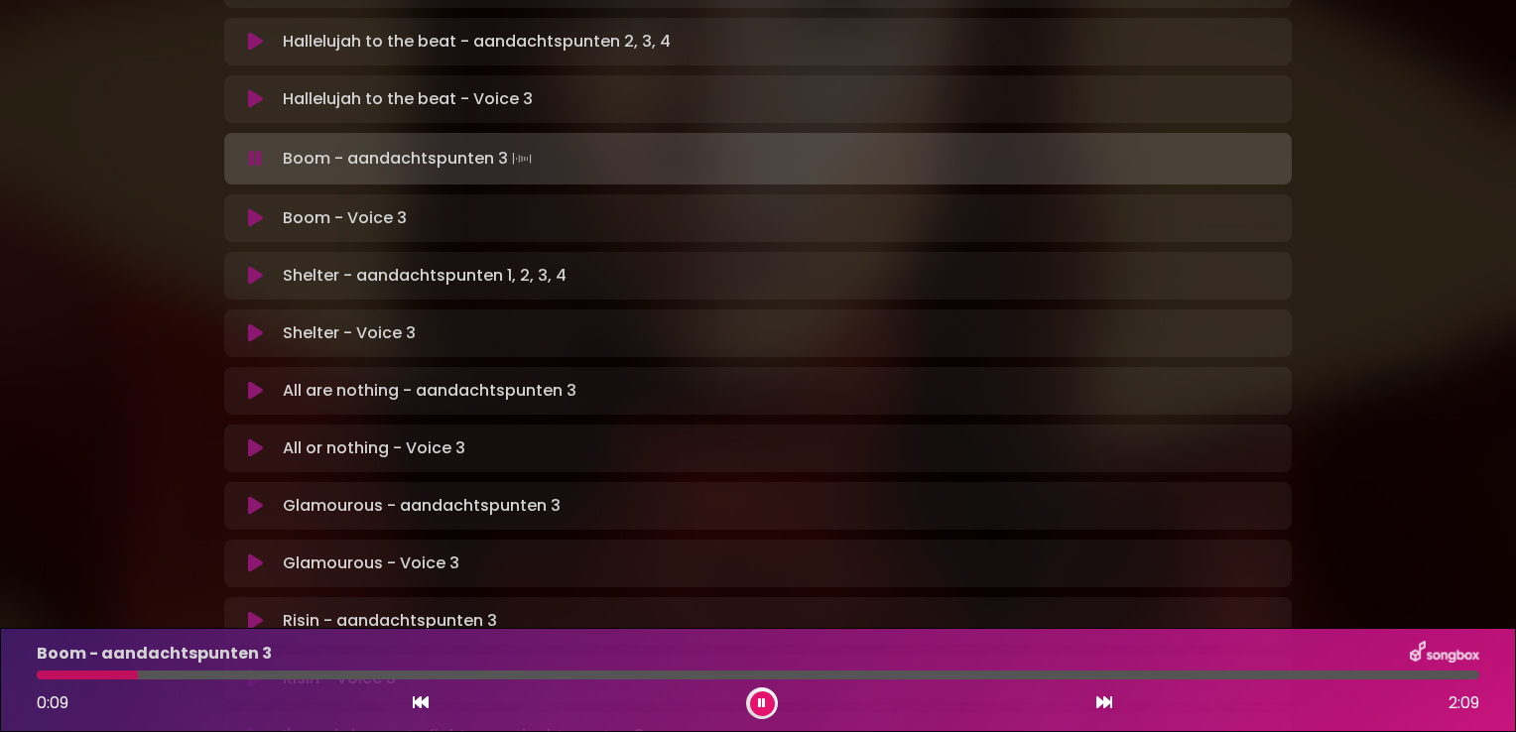
click at [210, 679] on div at bounding box center [758, 675] width 1443 height 9
click at [303, 678] on div at bounding box center [758, 675] width 1443 height 9
click at [466, 676] on div at bounding box center [758, 675] width 1443 height 9
click at [558, 674] on div at bounding box center [758, 675] width 1443 height 9
click at [651, 677] on div at bounding box center [758, 675] width 1443 height 9
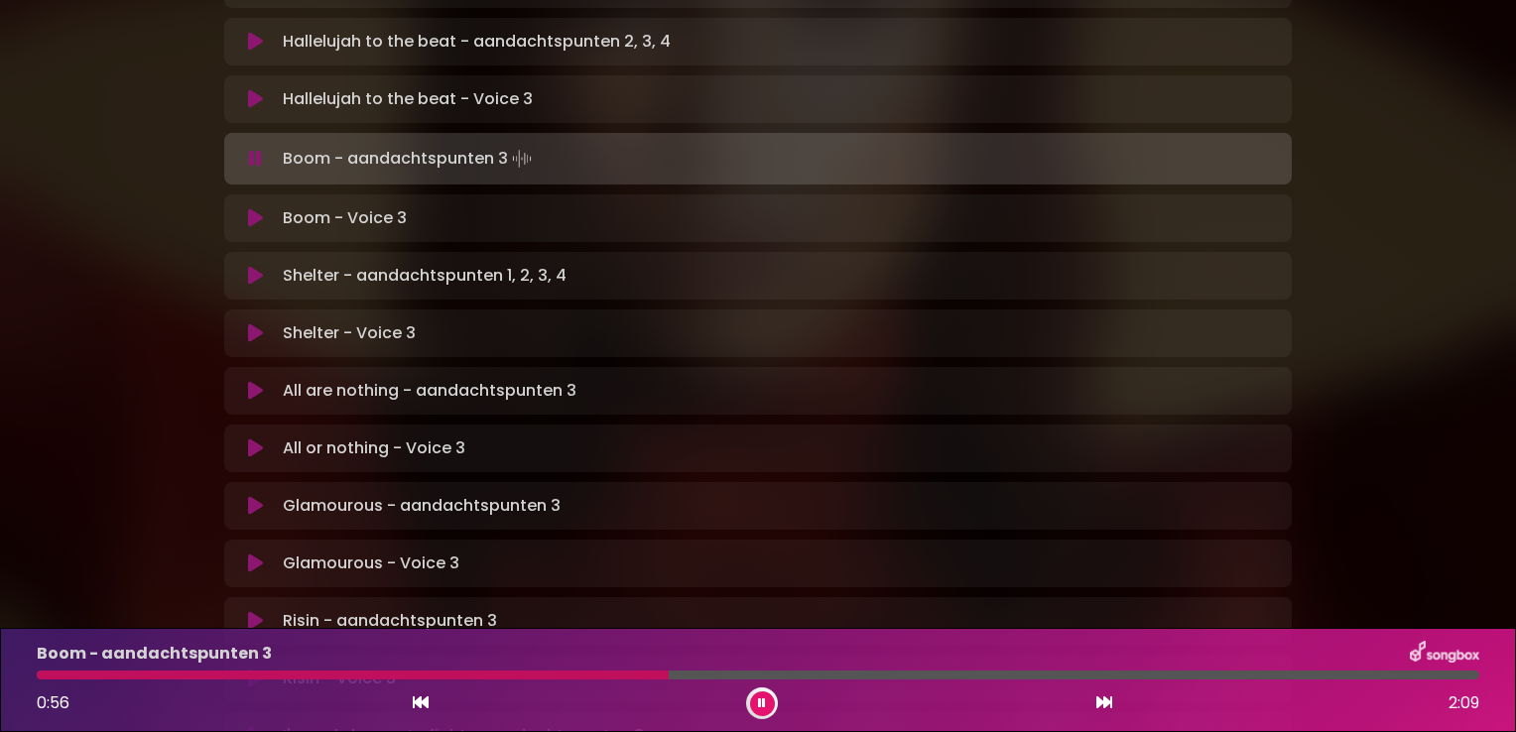
click at [765, 677] on div at bounding box center [758, 675] width 1443 height 9
click at [913, 677] on div at bounding box center [758, 675] width 1443 height 9
click at [1069, 677] on div at bounding box center [758, 675] width 1443 height 9
click at [1220, 675] on div at bounding box center [758, 675] width 1443 height 9
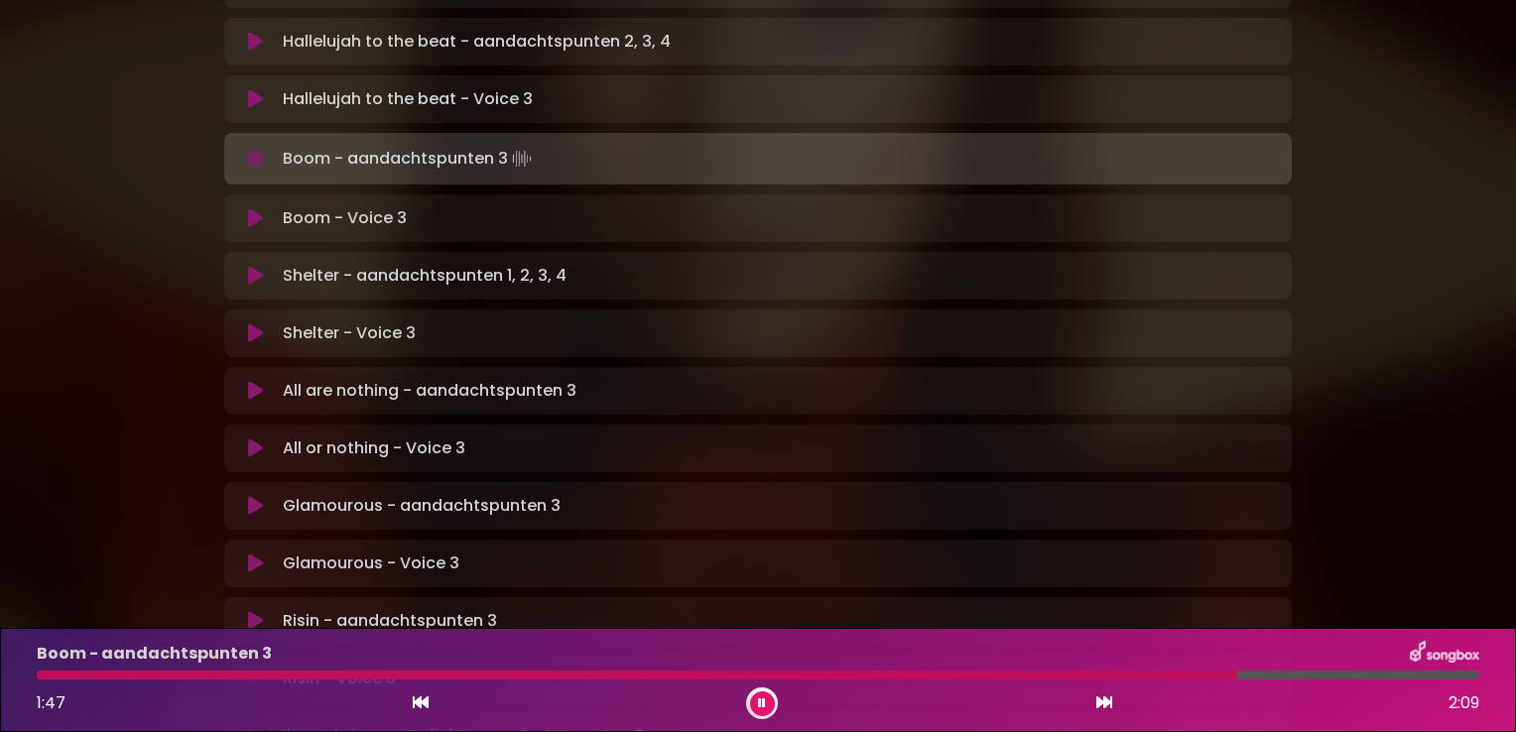
click at [270, 208] on button at bounding box center [255, 218] width 39 height 20
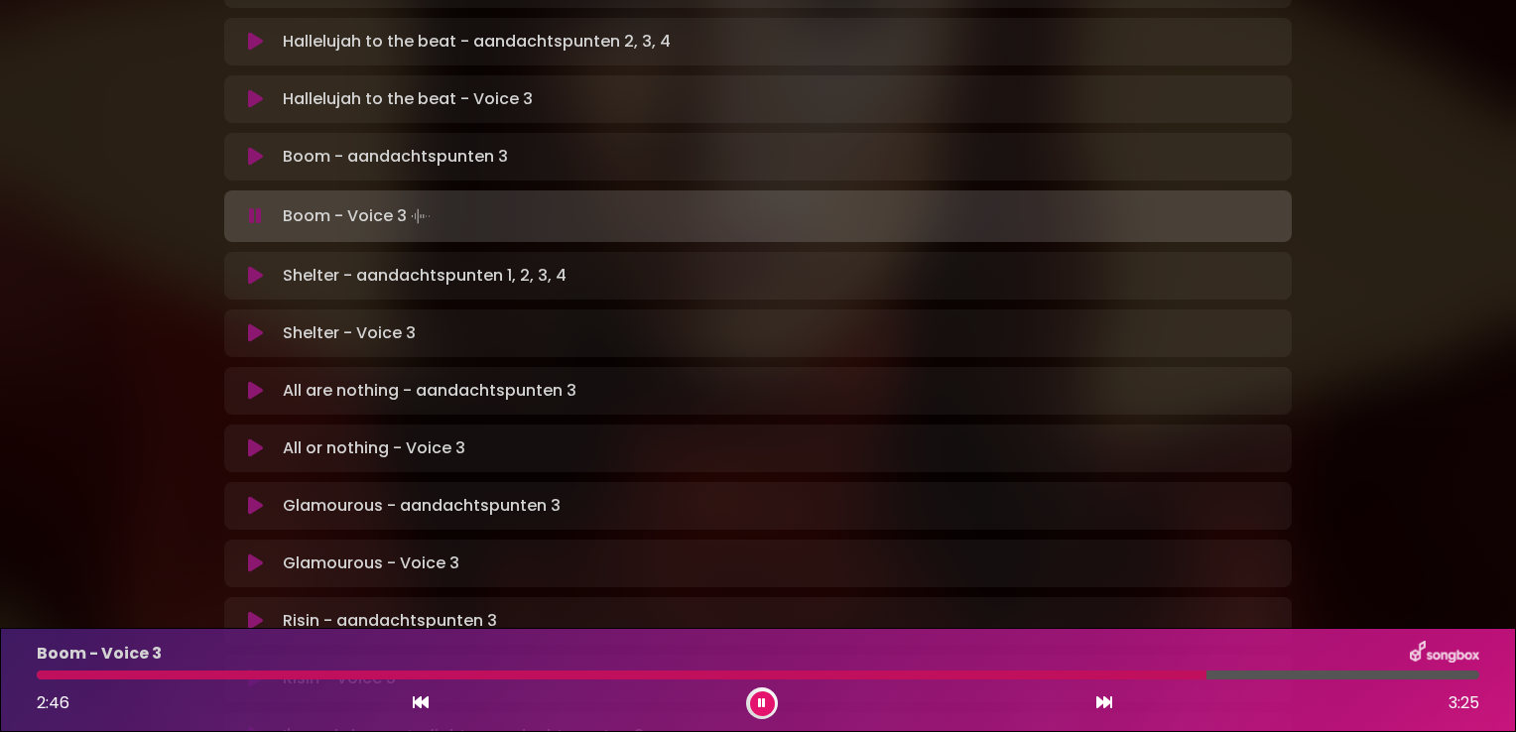
click at [258, 266] on icon at bounding box center [255, 276] width 15 height 20
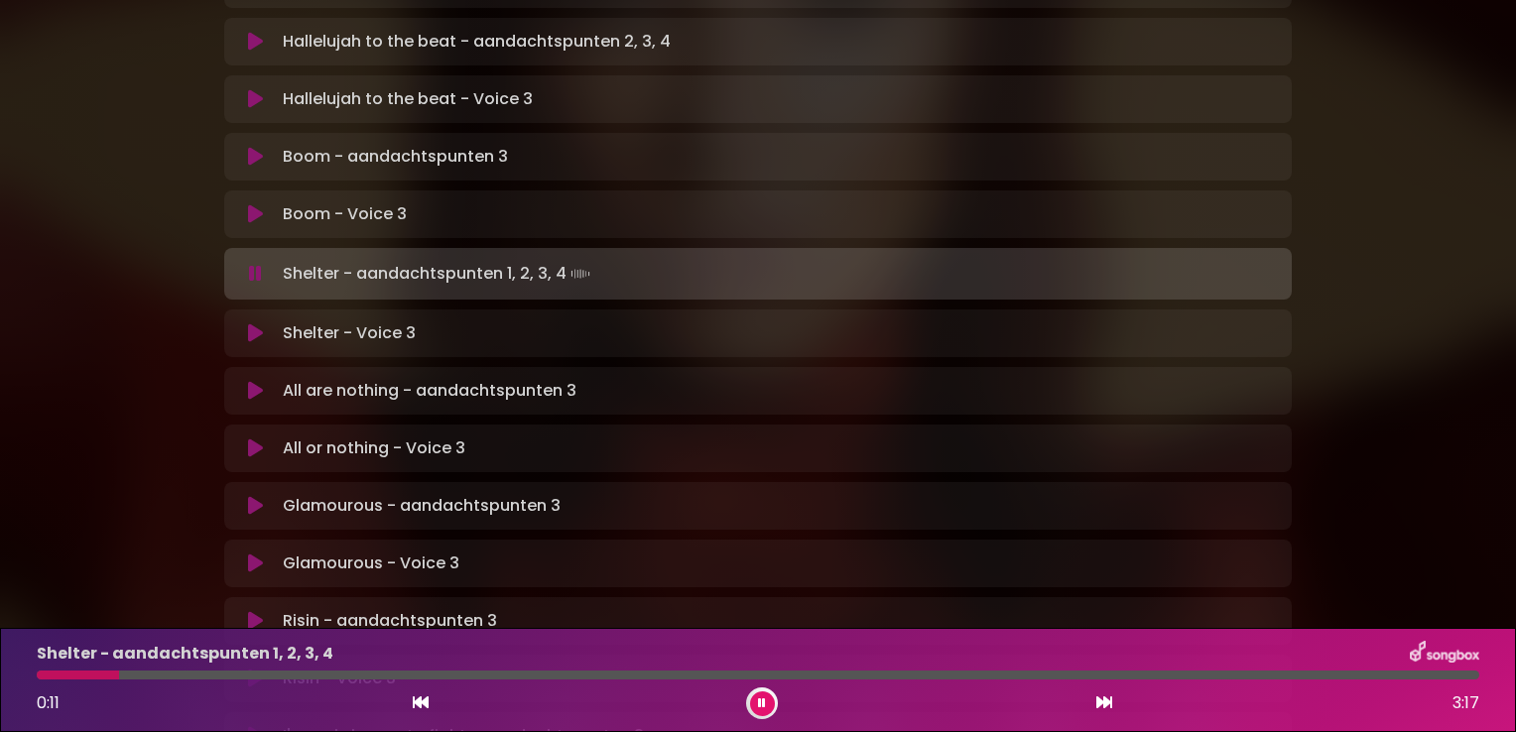
click at [217, 676] on div at bounding box center [758, 675] width 1443 height 9
click at [351, 670] on div "Shelter - aandachtspunten 1, 2, 3, 4 0:27 3:17" at bounding box center [758, 680] width 1467 height 78
click at [471, 677] on div at bounding box center [758, 675] width 1443 height 9
click at [642, 673] on div at bounding box center [758, 675] width 1443 height 9
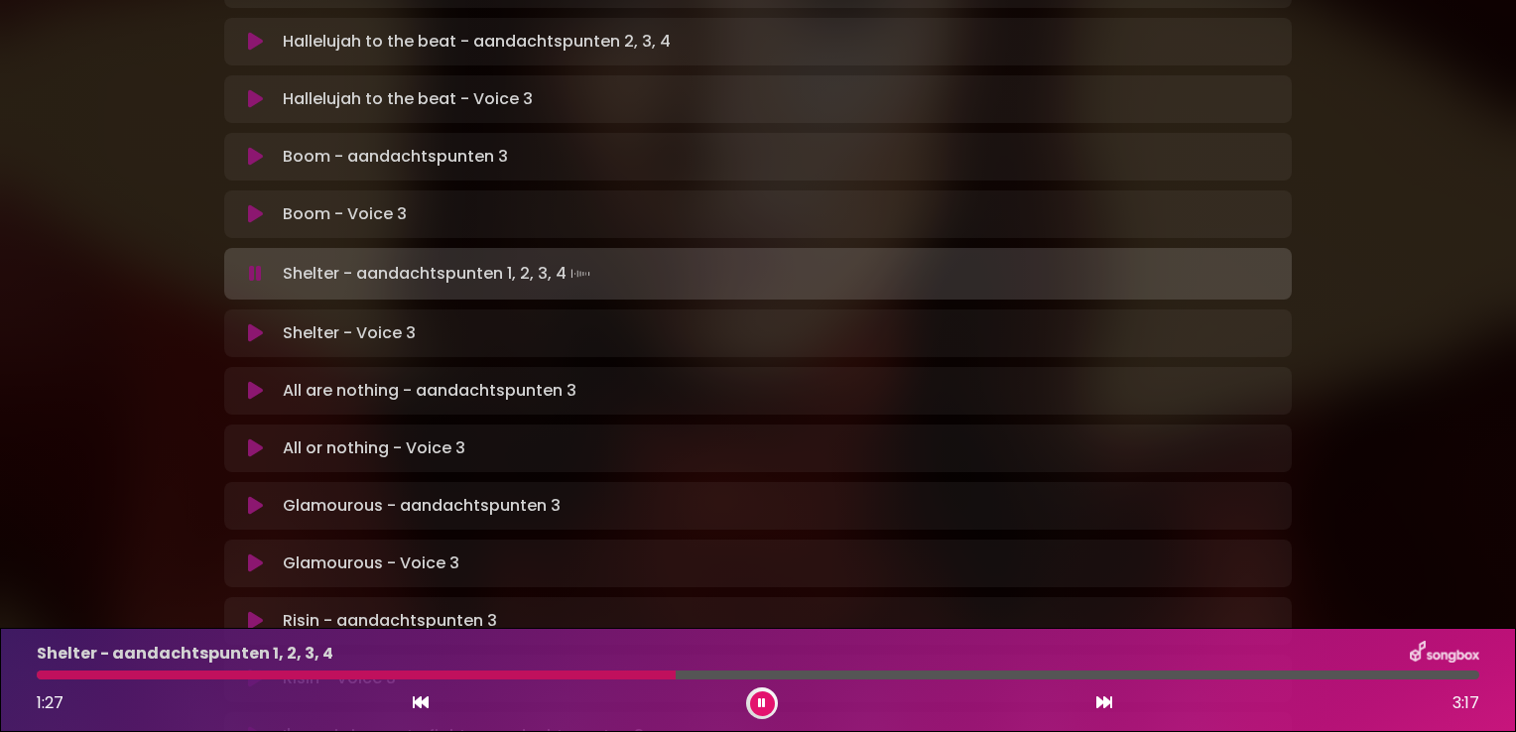
click at [861, 681] on div "Shelter - aandachtspunten 1, 2, 3, 4 1:27 3:17" at bounding box center [758, 680] width 1467 height 78
click at [242, 323] on button at bounding box center [255, 333] width 39 height 20
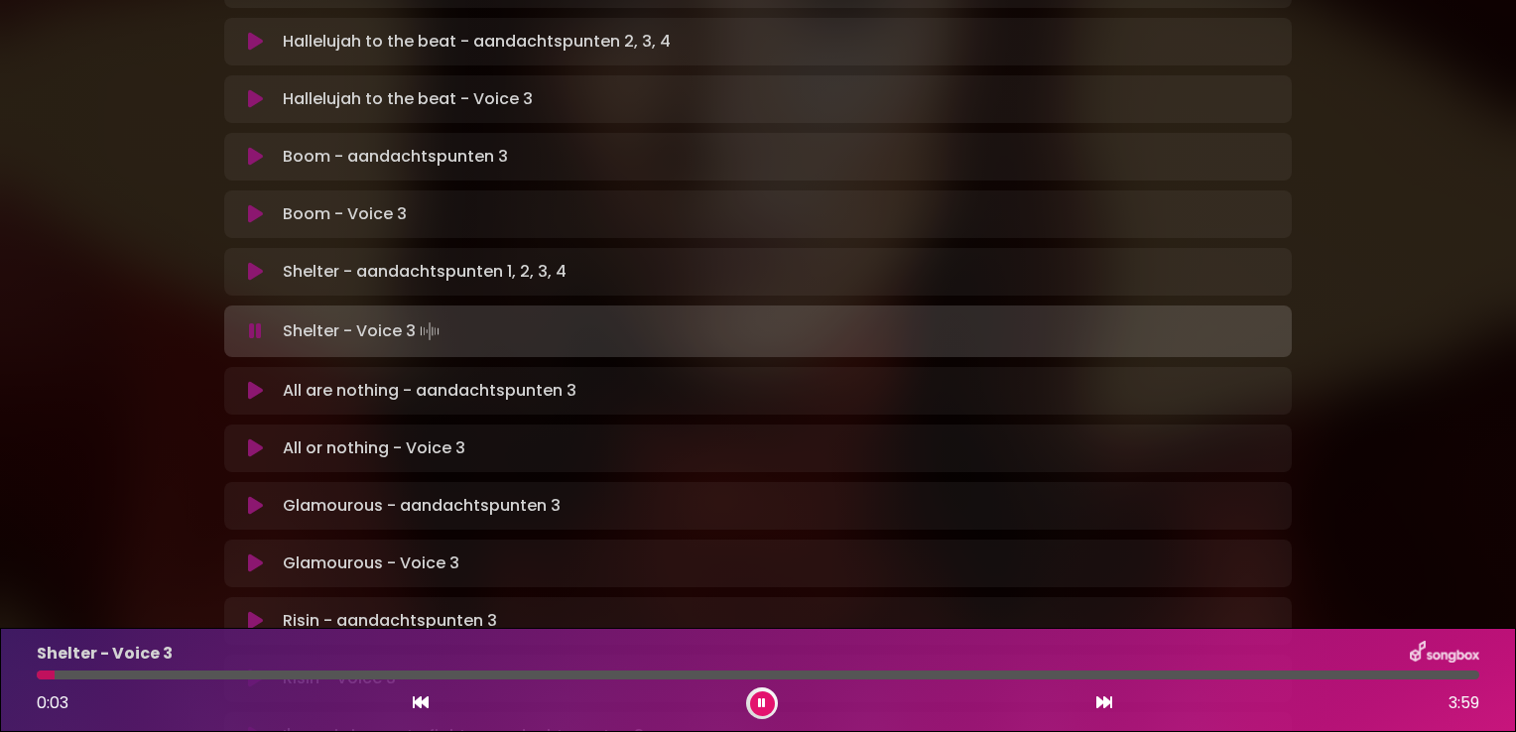
click at [150, 677] on div at bounding box center [758, 675] width 1443 height 9
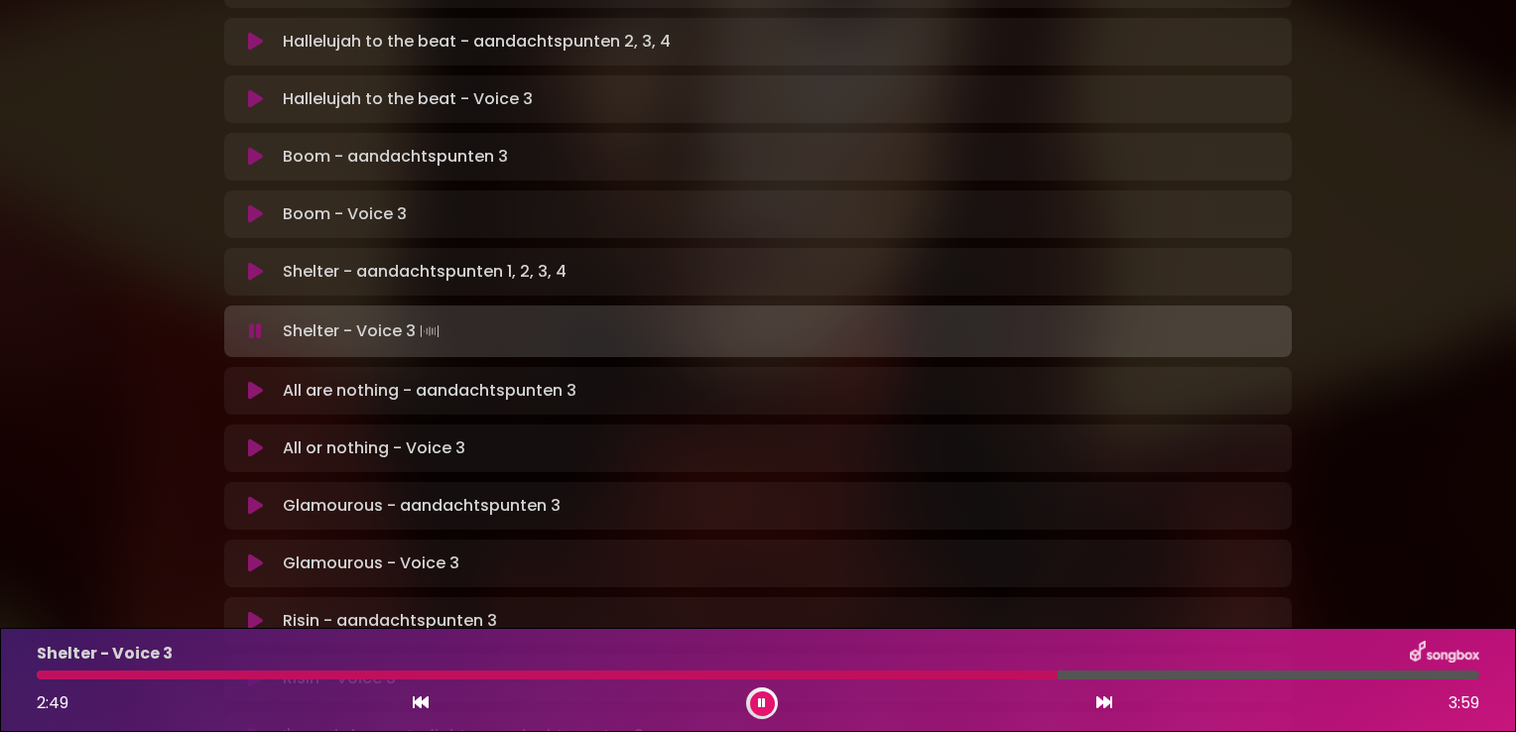
click at [1099, 679] on div at bounding box center [758, 675] width 1443 height 9
click at [1127, 677] on div at bounding box center [758, 675] width 1443 height 9
click at [254, 381] on icon at bounding box center [255, 391] width 15 height 20
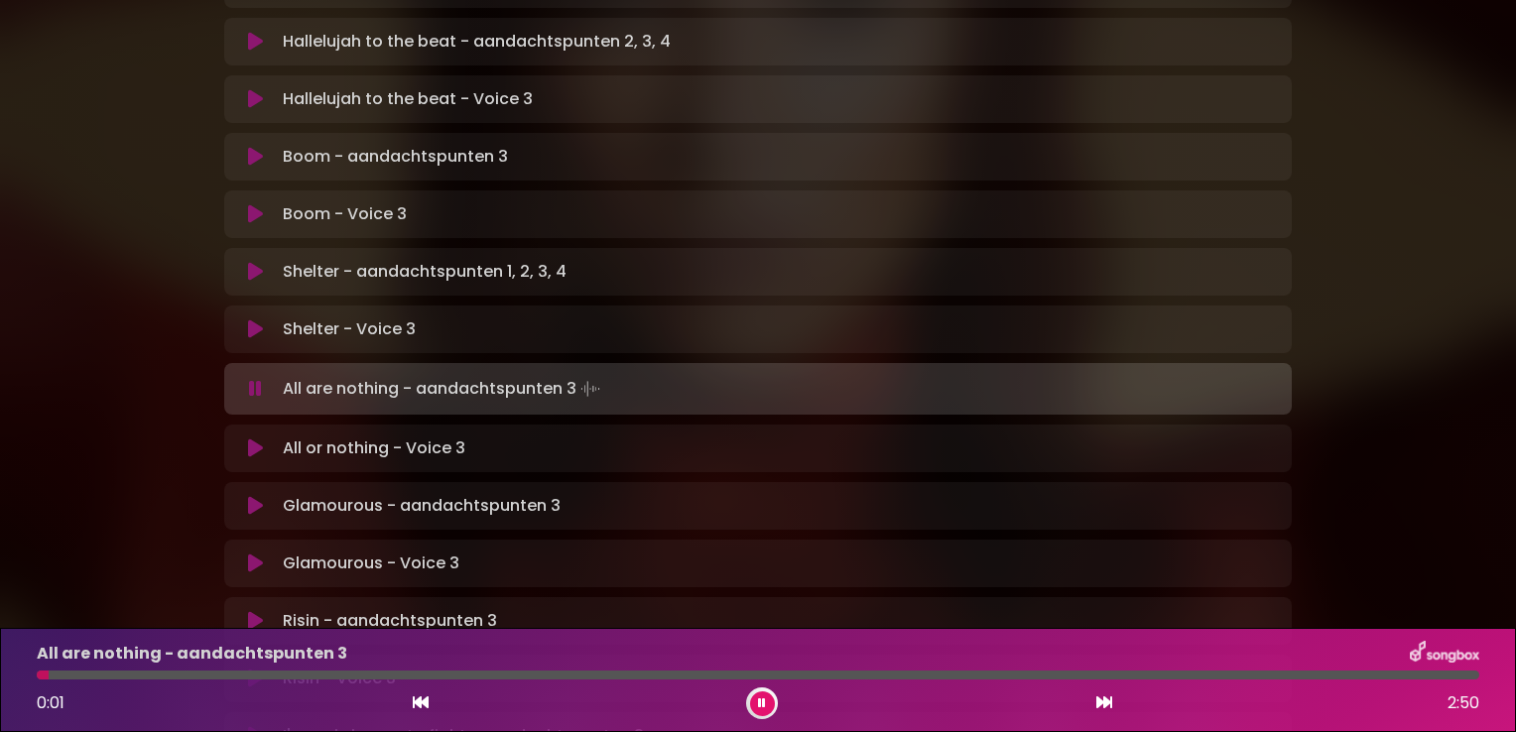
click at [747, 704] on div at bounding box center [762, 704] width 32 height 32
click at [761, 704] on icon at bounding box center [762, 704] width 8 height 12
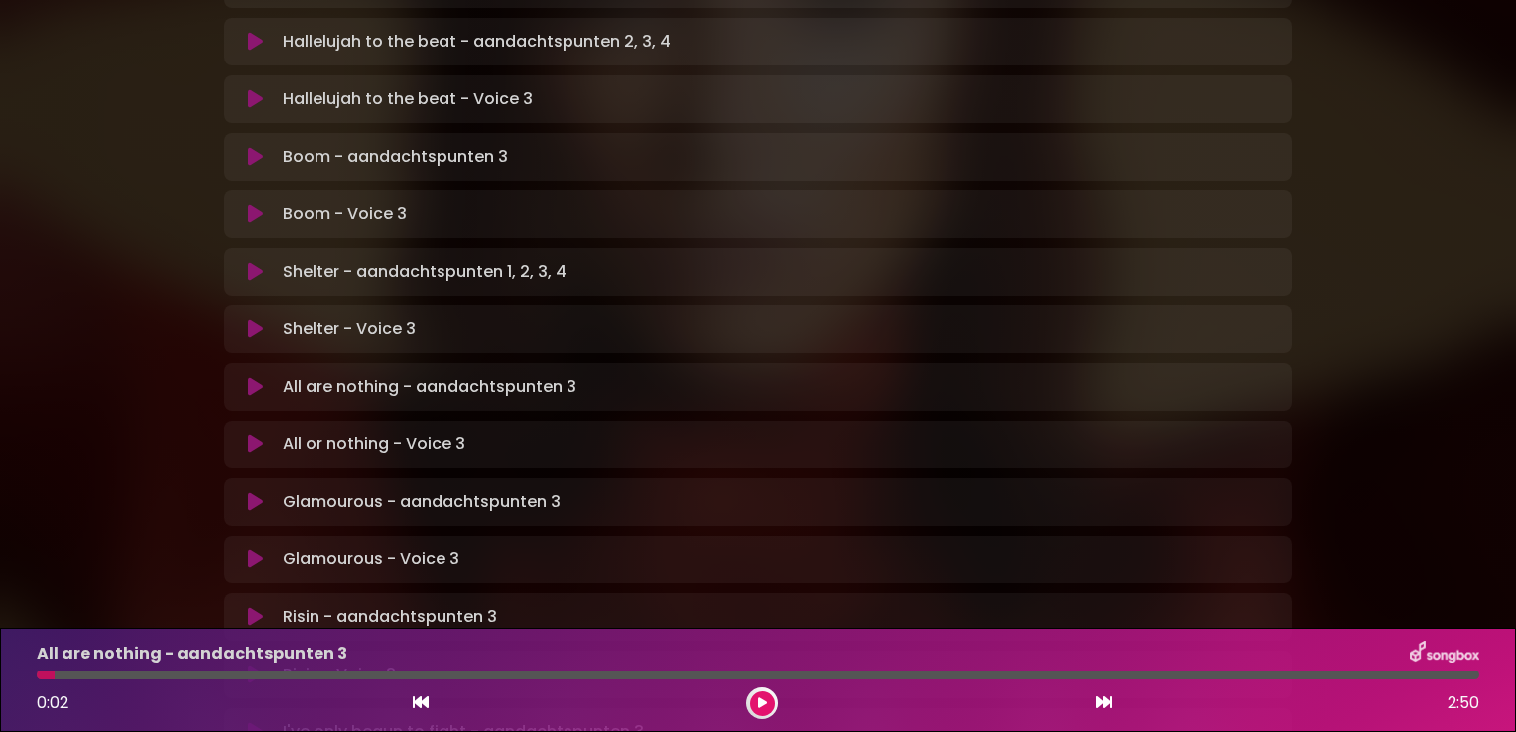
click at [758, 706] on icon at bounding box center [762, 704] width 9 height 12
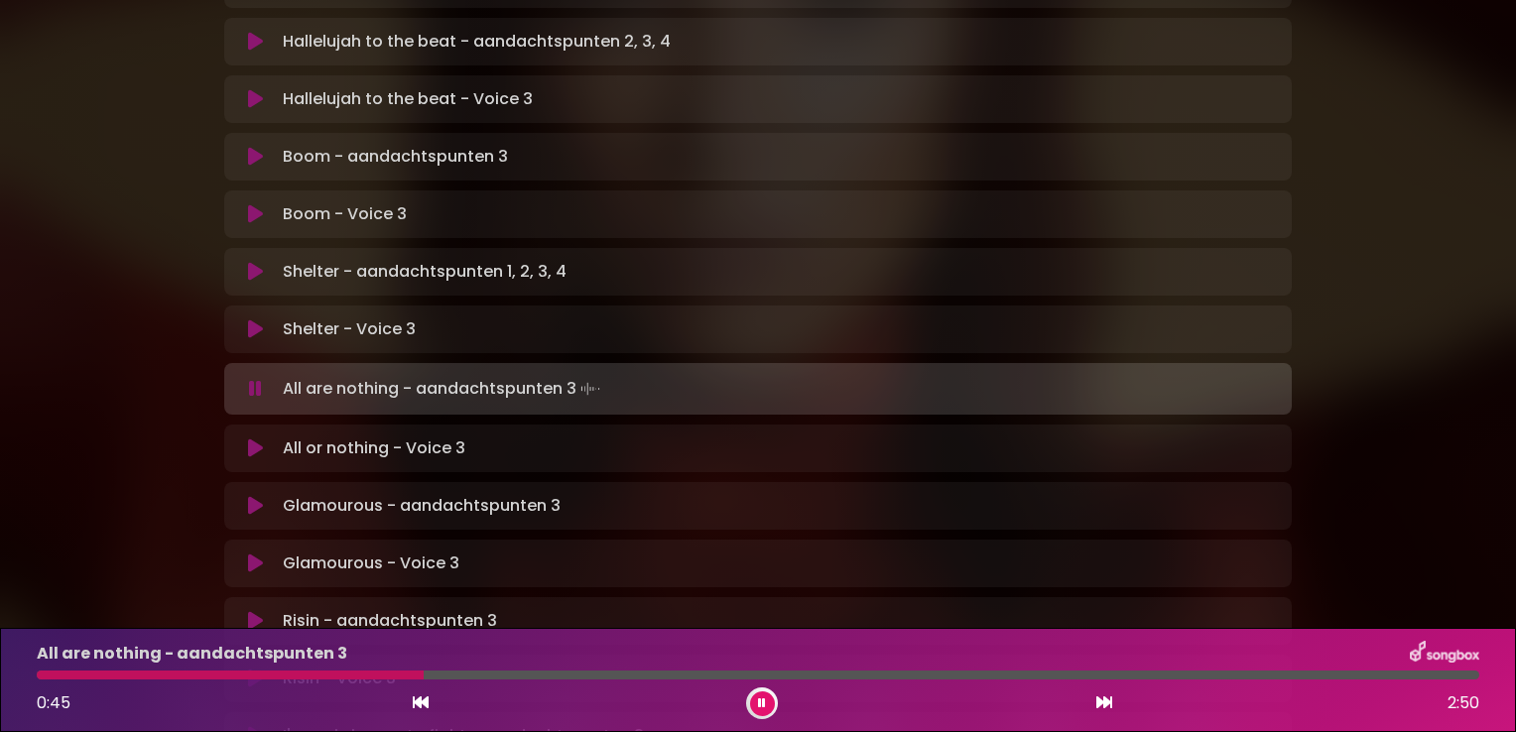
click at [494, 674] on div at bounding box center [758, 675] width 1443 height 9
click at [597, 679] on div at bounding box center [758, 675] width 1443 height 9
click at [242, 439] on button at bounding box center [255, 449] width 39 height 20
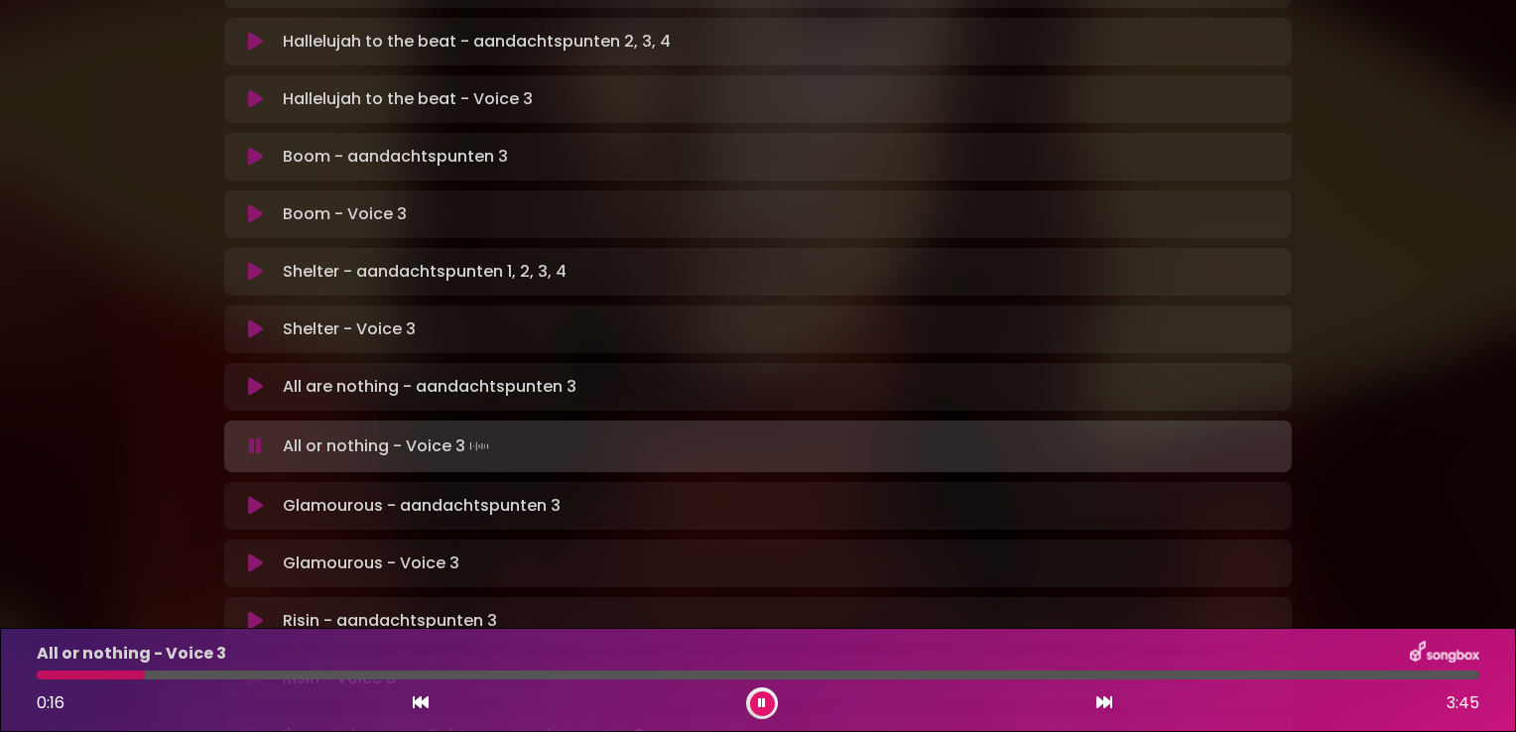
click at [171, 678] on div at bounding box center [758, 675] width 1443 height 9
click at [225, 673] on div at bounding box center [758, 675] width 1443 height 9
click at [211, 682] on div "All or nothing - Voice 3 0:31 3:45" at bounding box center [758, 680] width 1467 height 78
click at [204, 680] on div at bounding box center [138, 675] width 203 height 9
click at [764, 693] on button at bounding box center [762, 704] width 25 height 25
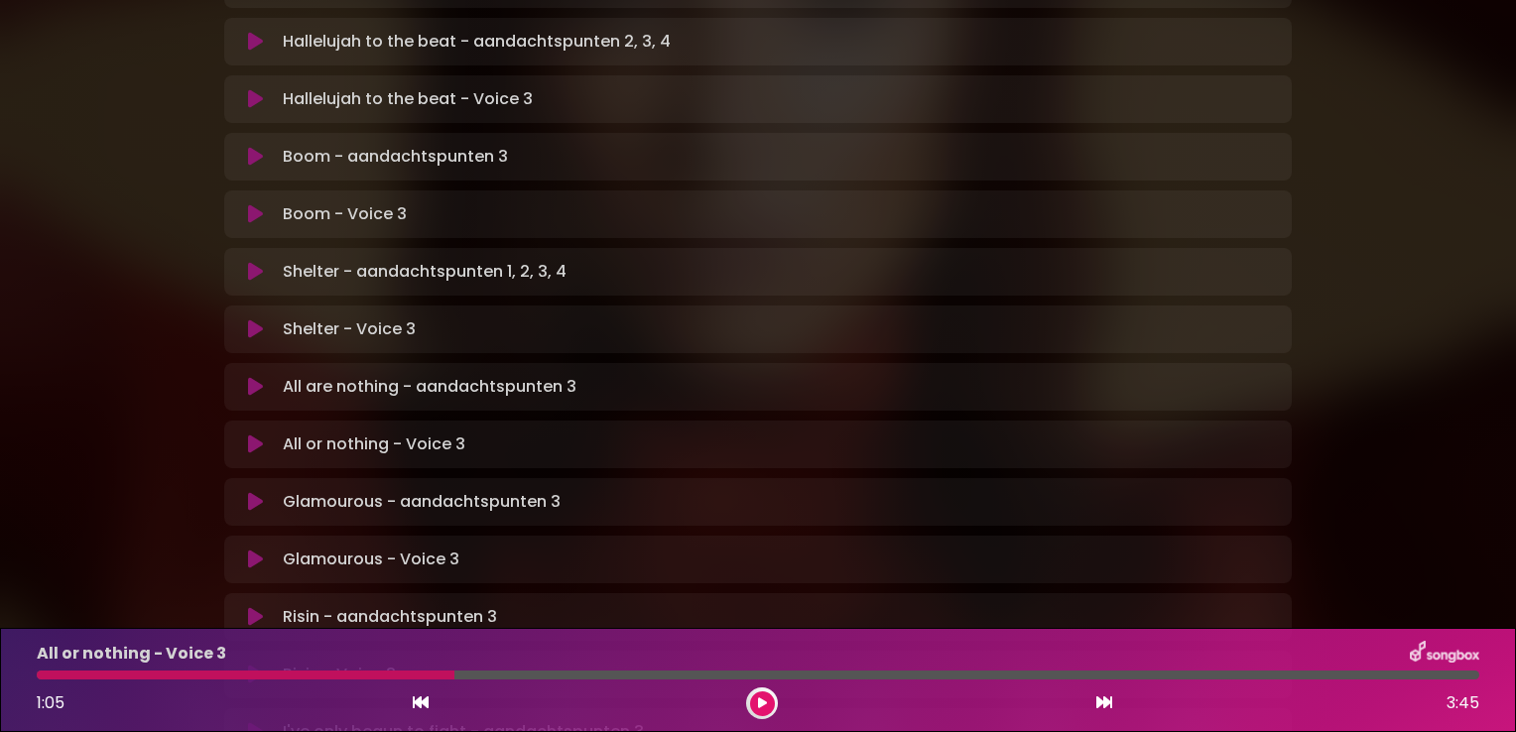
click at [859, 651] on div "Risin - Voice 3 Loading Track... Name Email" at bounding box center [758, 675] width 1068 height 48
click at [770, 707] on button at bounding box center [762, 704] width 25 height 25
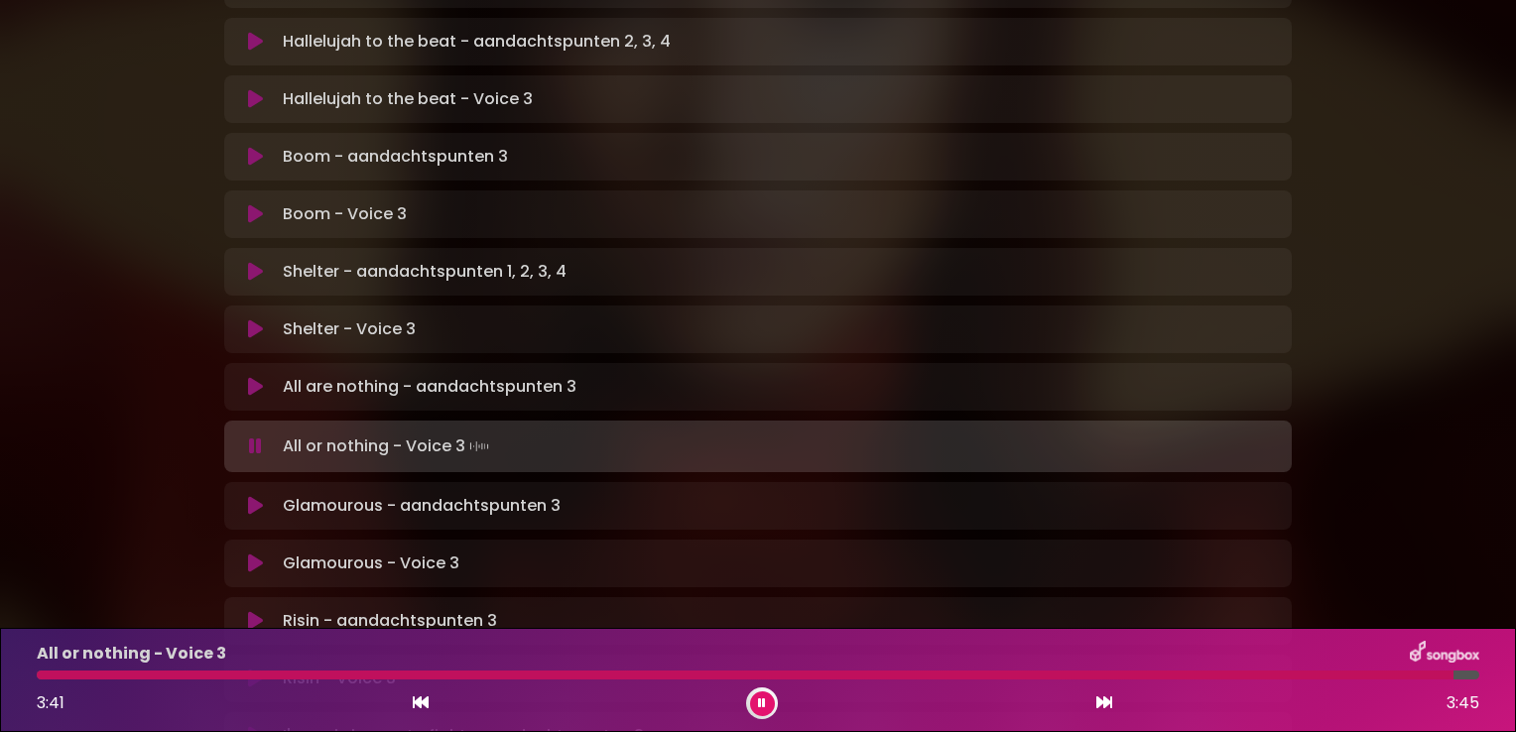
click at [250, 496] on icon at bounding box center [255, 506] width 15 height 20
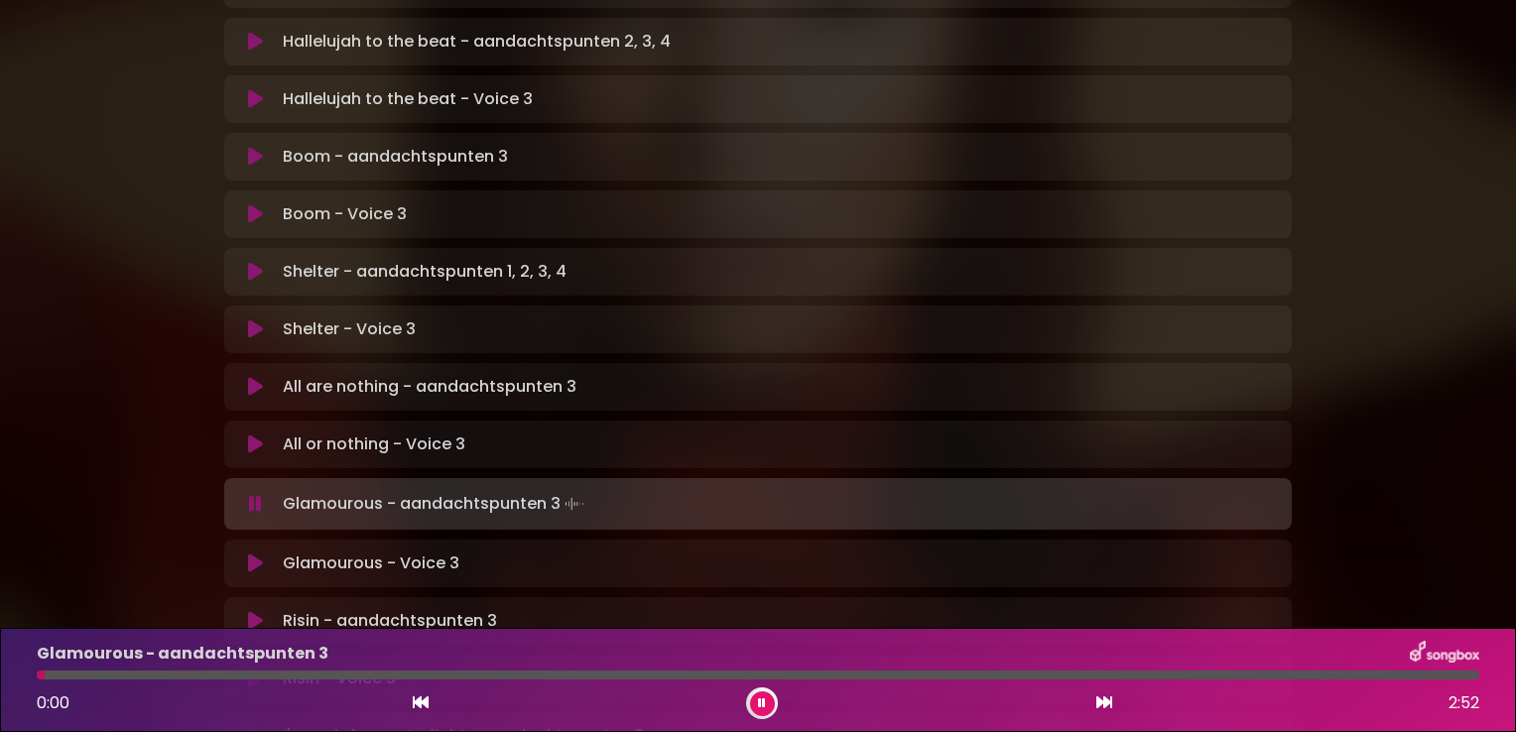
click at [757, 711] on button at bounding box center [762, 704] width 25 height 25
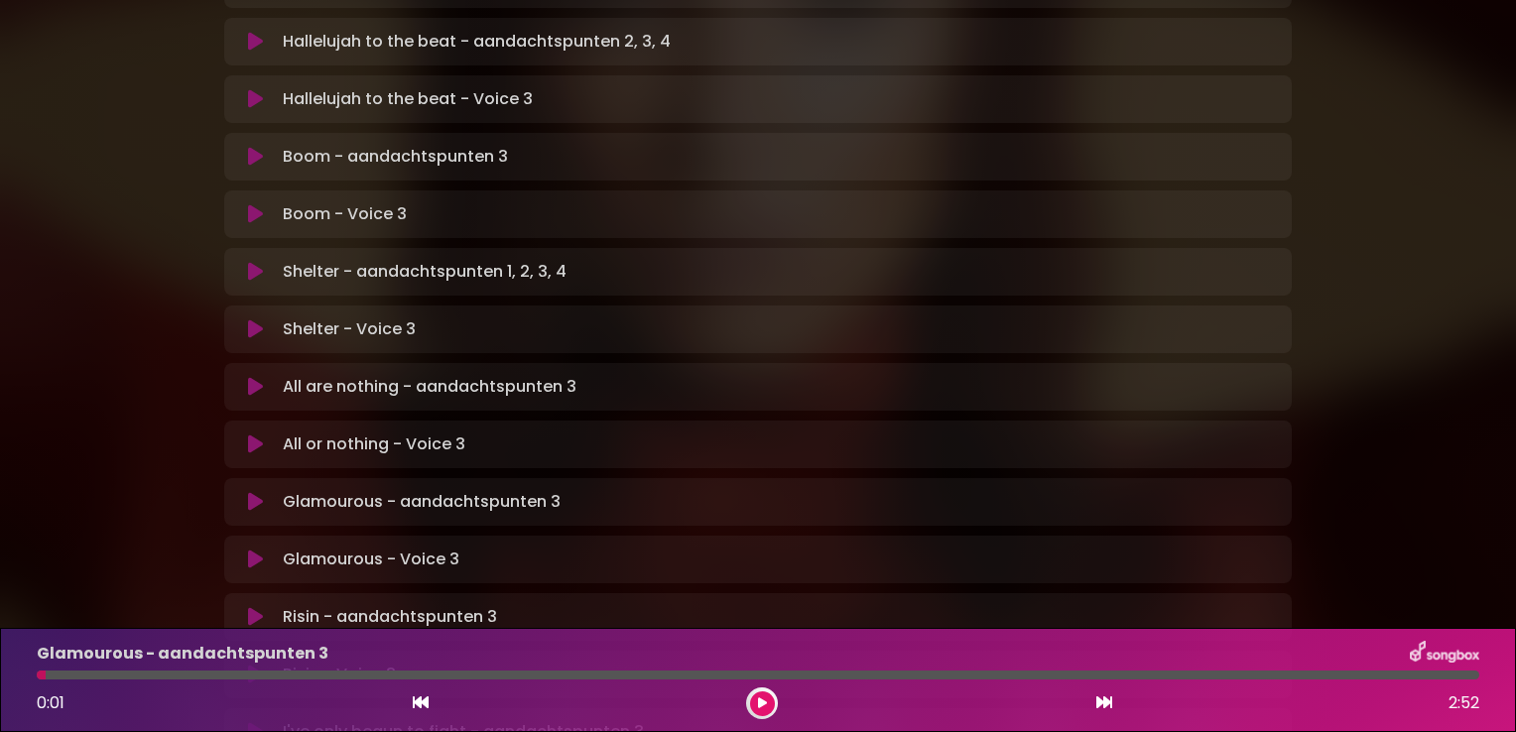
click at [244, 550] on button at bounding box center [255, 560] width 39 height 20
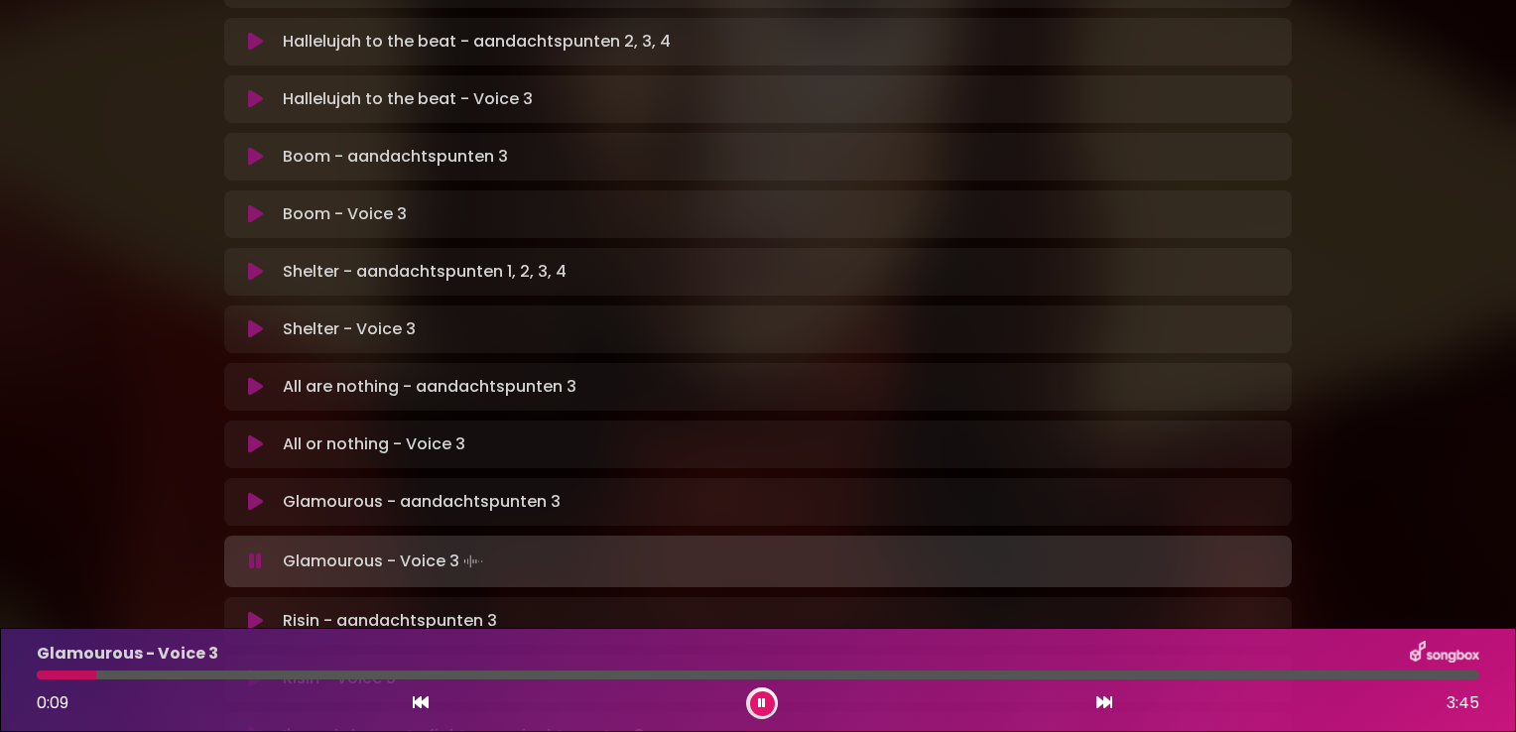
click at [124, 677] on div at bounding box center [758, 675] width 1443 height 9
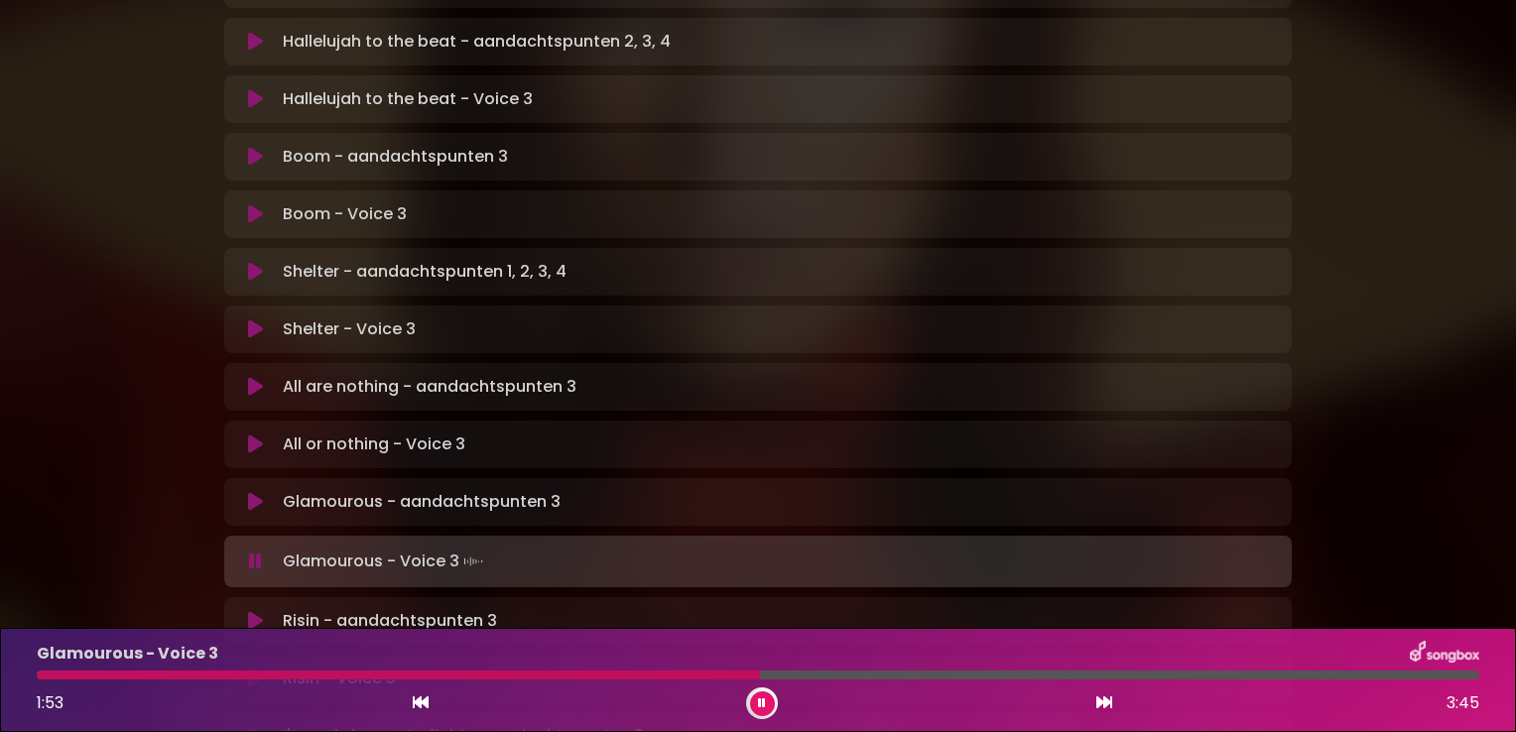
click at [803, 675] on div at bounding box center [758, 675] width 1443 height 9
click at [845, 678] on div at bounding box center [758, 675] width 1443 height 9
click at [1191, 677] on div at bounding box center [758, 675] width 1443 height 9
click at [1238, 676] on div at bounding box center [758, 675] width 1443 height 9
click at [757, 710] on button at bounding box center [762, 704] width 25 height 25
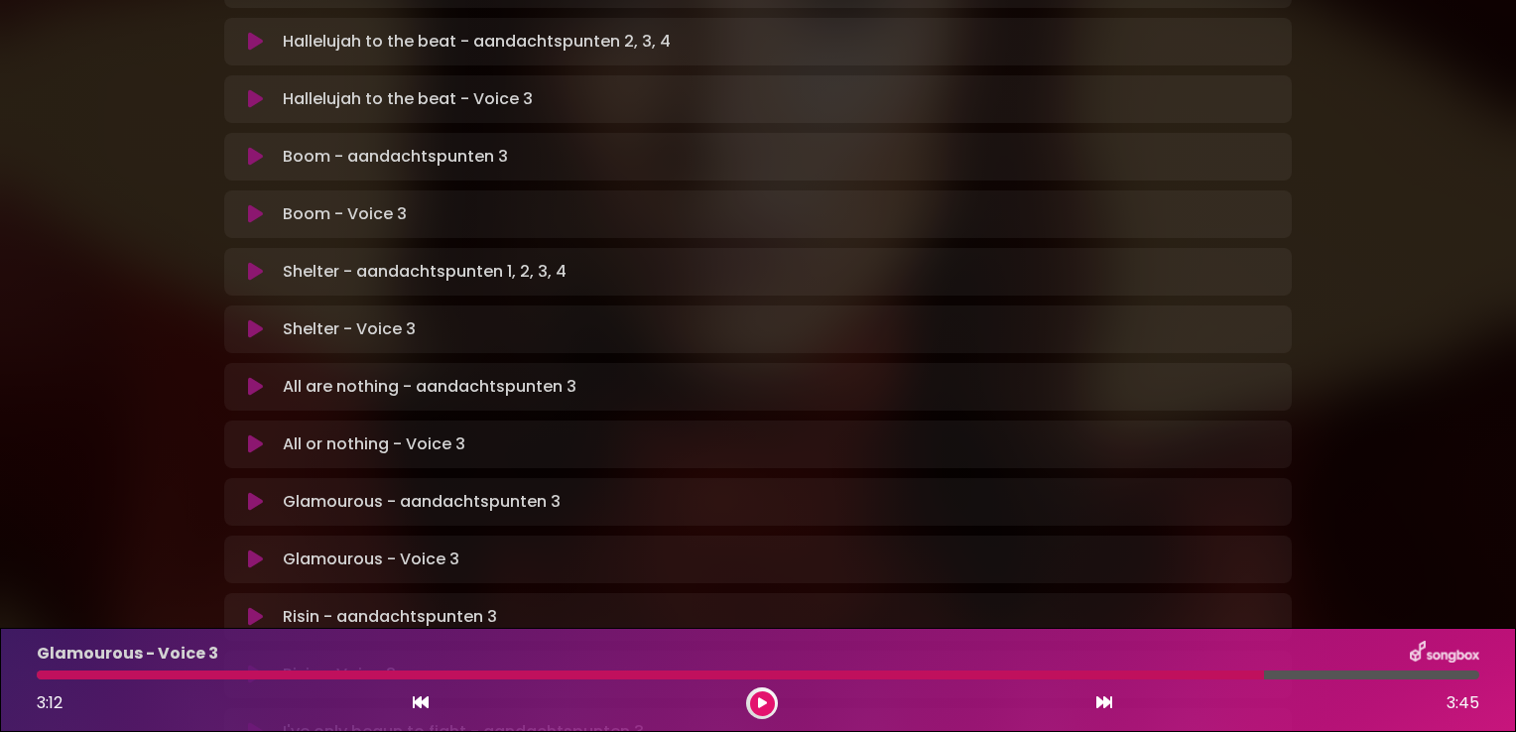
click at [767, 701] on button at bounding box center [762, 704] width 25 height 25
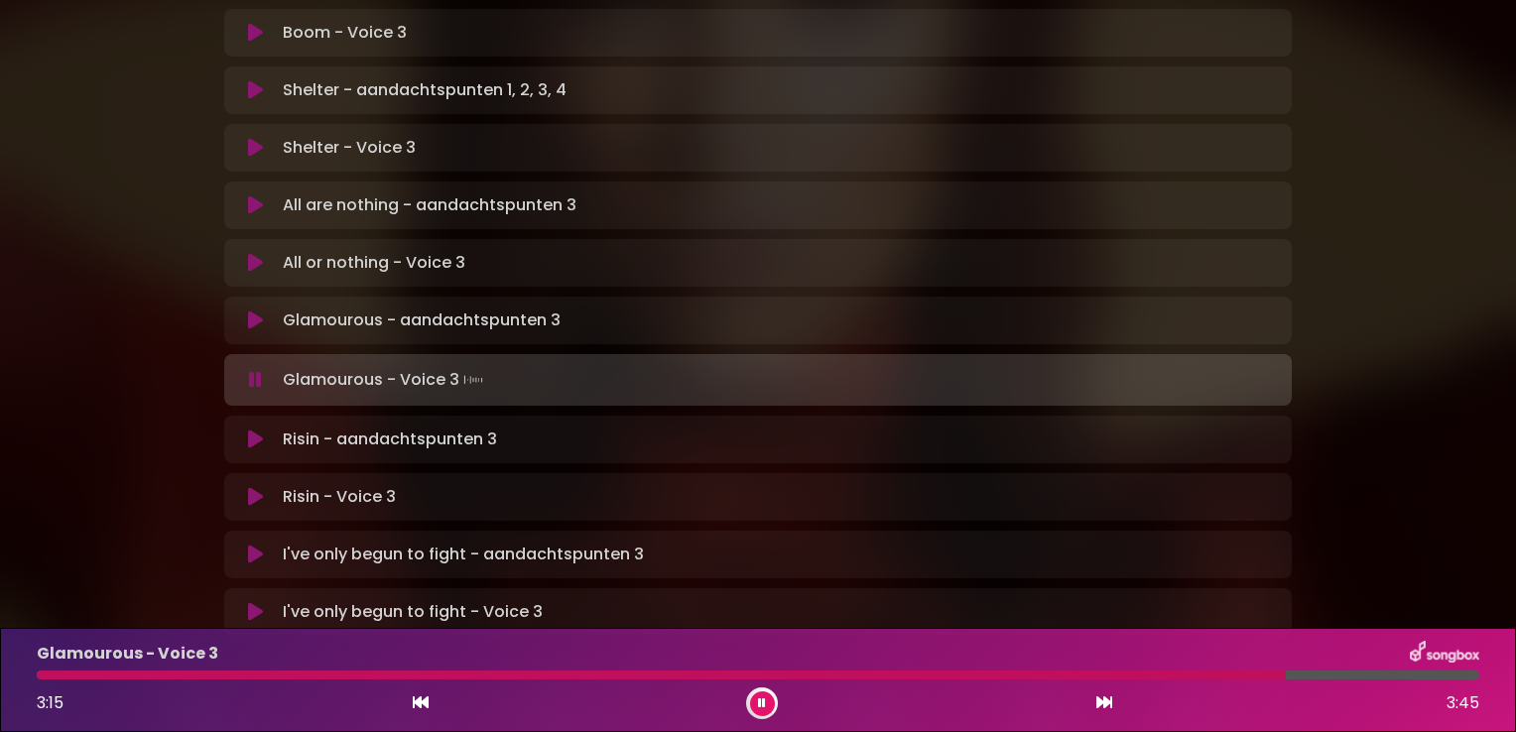
scroll to position [1234, 0]
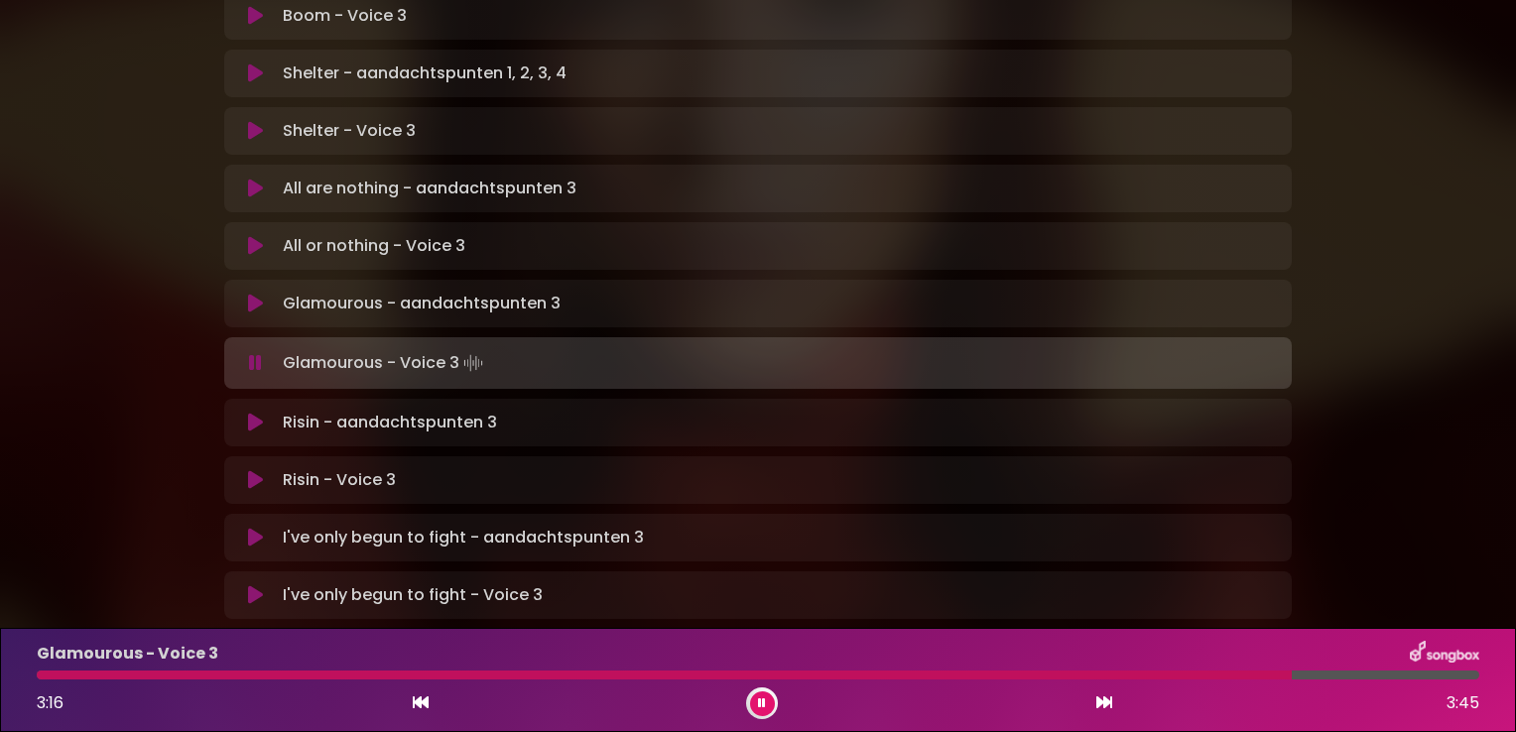
click at [253, 585] on icon at bounding box center [255, 595] width 15 height 20
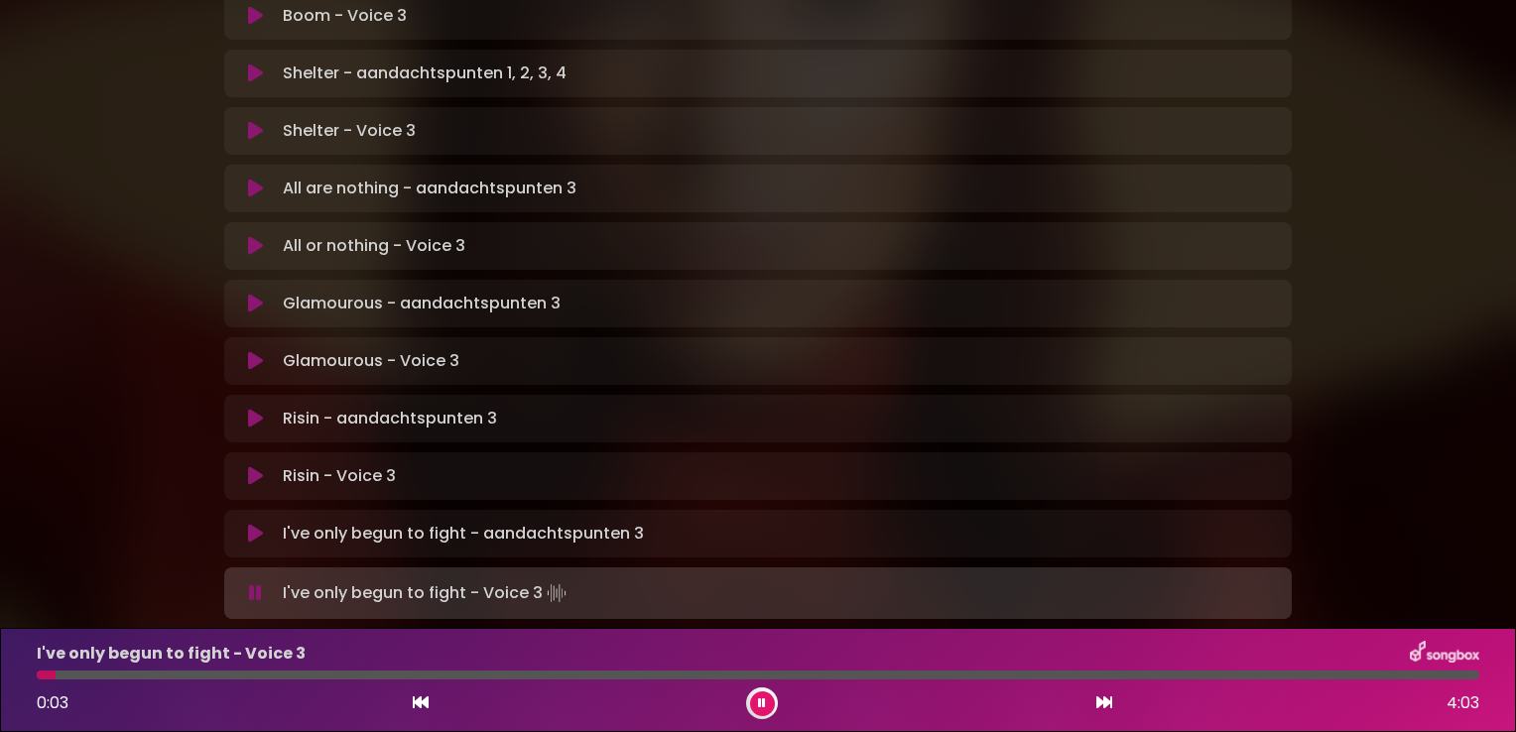
click at [96, 677] on div at bounding box center [758, 675] width 1443 height 9
click at [147, 671] on div at bounding box center [758, 675] width 1443 height 9
click at [209, 679] on div at bounding box center [758, 675] width 1443 height 9
click at [190, 675] on div at bounding box center [126, 675] width 179 height 9
